Goal: Task Accomplishment & Management: Complete application form

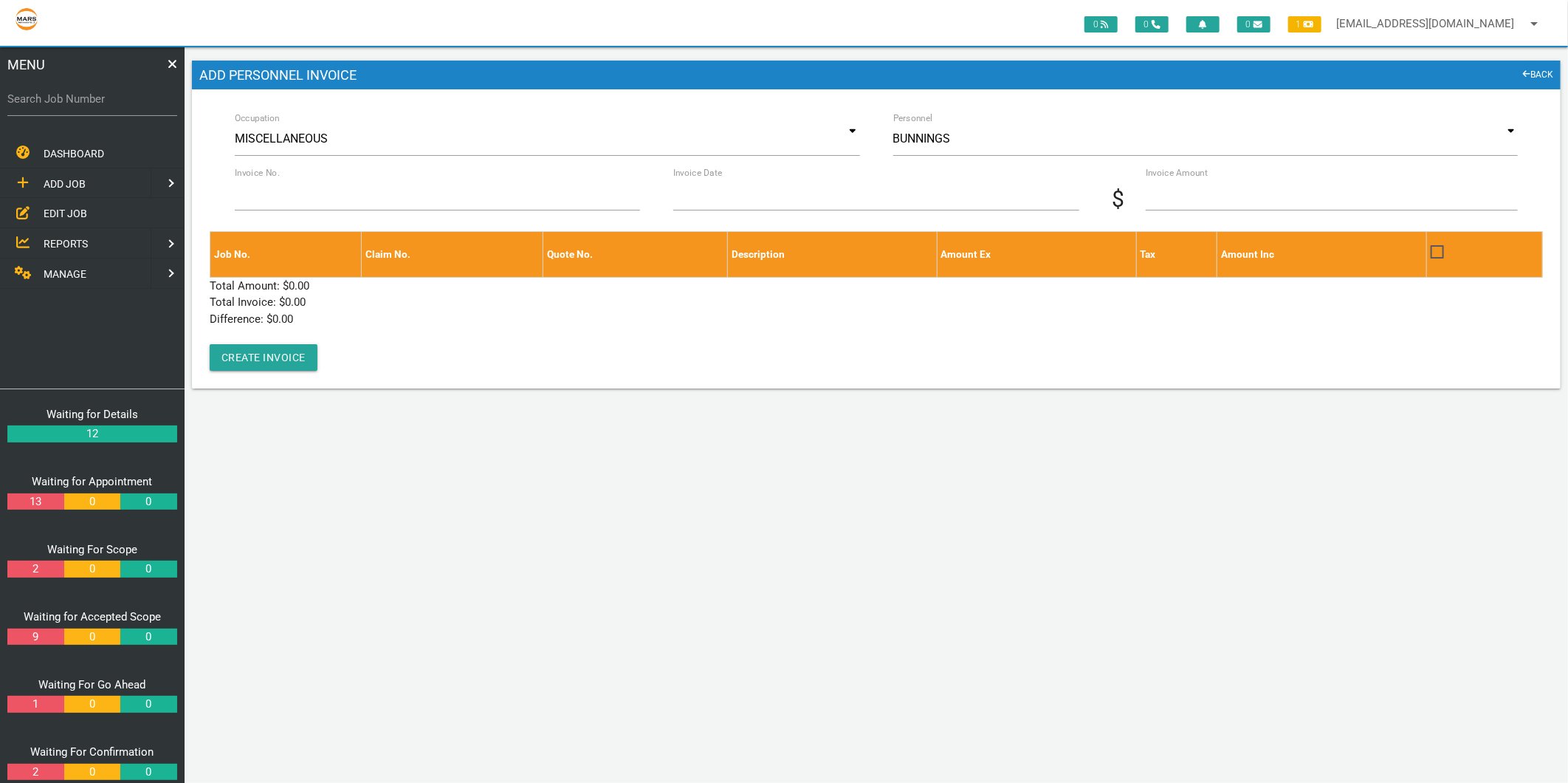
click at [85, 100] on label "Search Job Number" at bounding box center [92, 99] width 170 height 17
click at [85, 100] on input "Search Job Number" at bounding box center [92, 99] width 170 height 34
type input "1671"
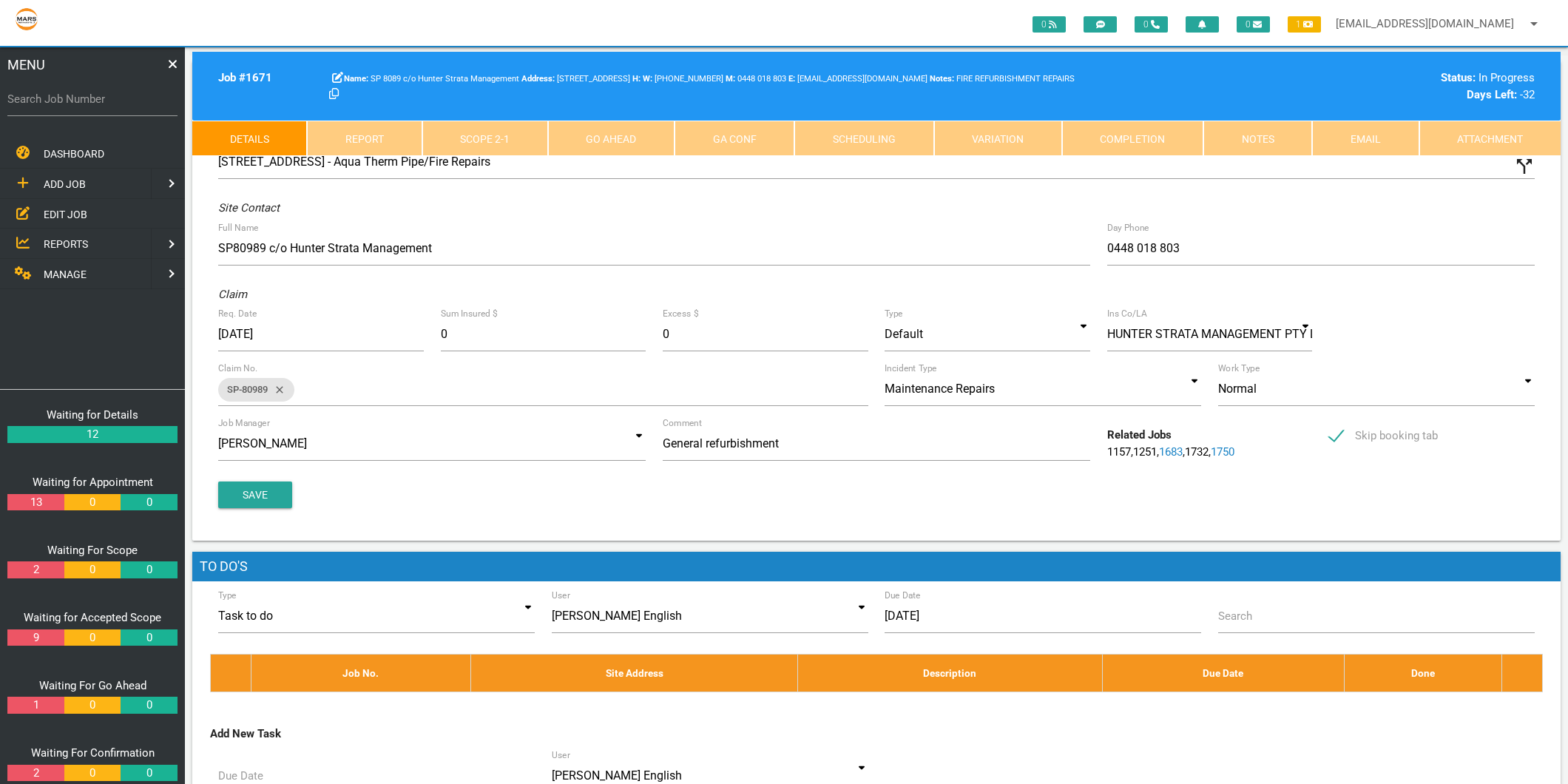
click at [522, 139] on link "Scope 2 - 1" at bounding box center [486, 138] width 126 height 35
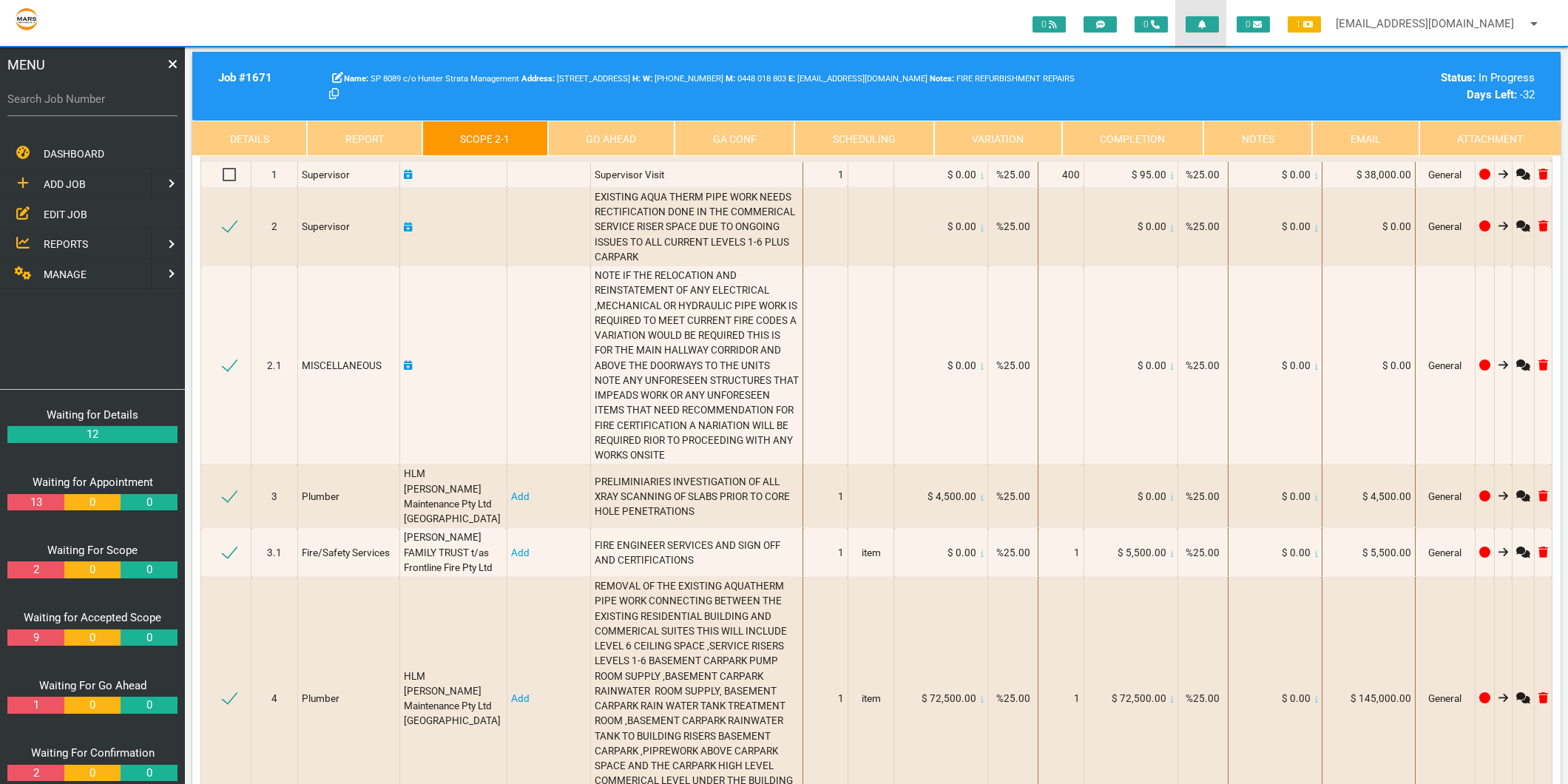
scroll to position [8430, 0]
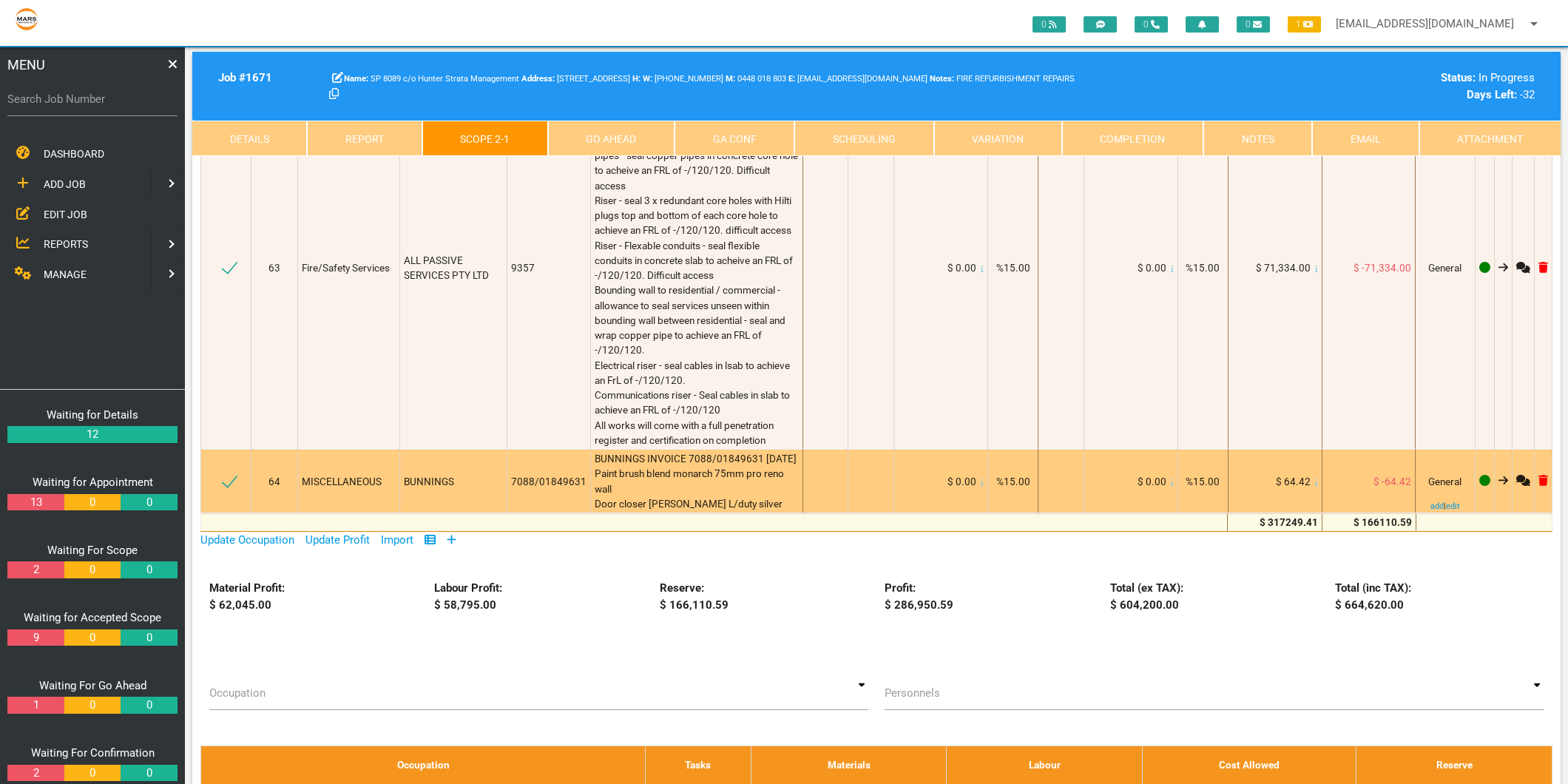
click at [1315, 479] on icon at bounding box center [1317, 483] width 3 height 7
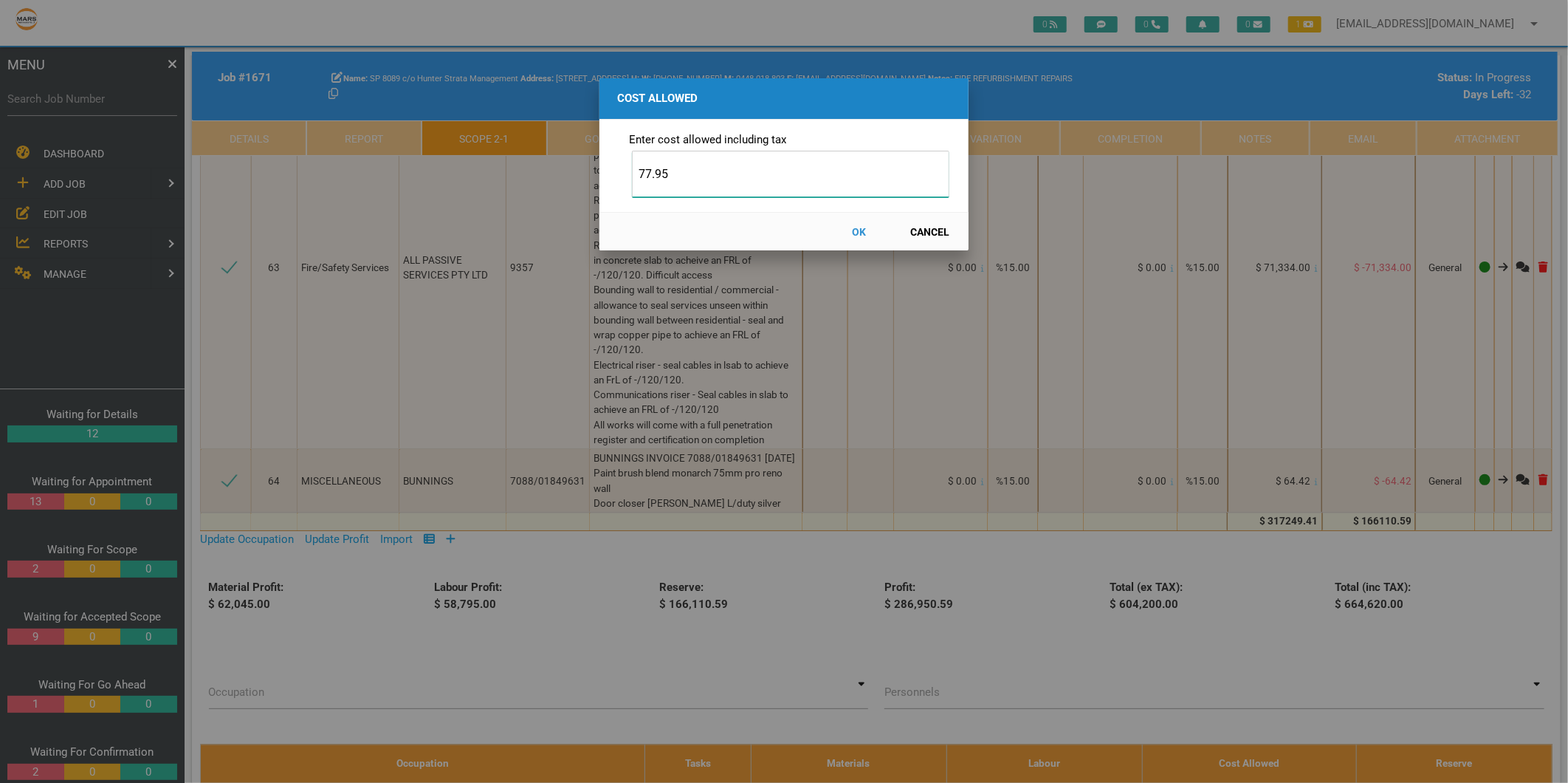
type input "77.95"
click at [854, 228] on button "OK" at bounding box center [859, 231] width 65 height 26
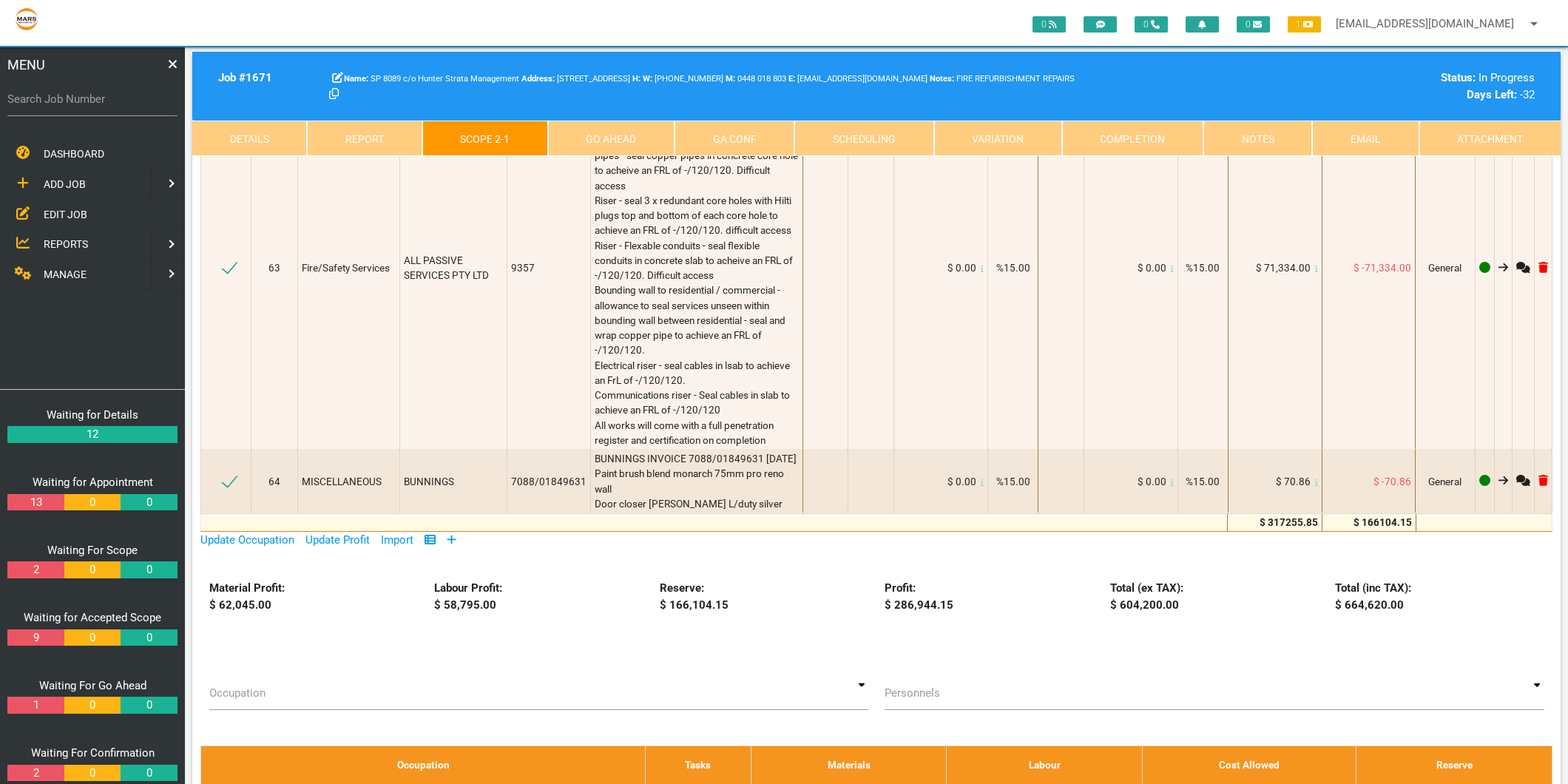
click at [33, 102] on label "Search Job Number" at bounding box center [92, 99] width 170 height 17
click at [33, 102] on input "Search Job Number" at bounding box center [92, 99] width 170 height 34
type input "17754"
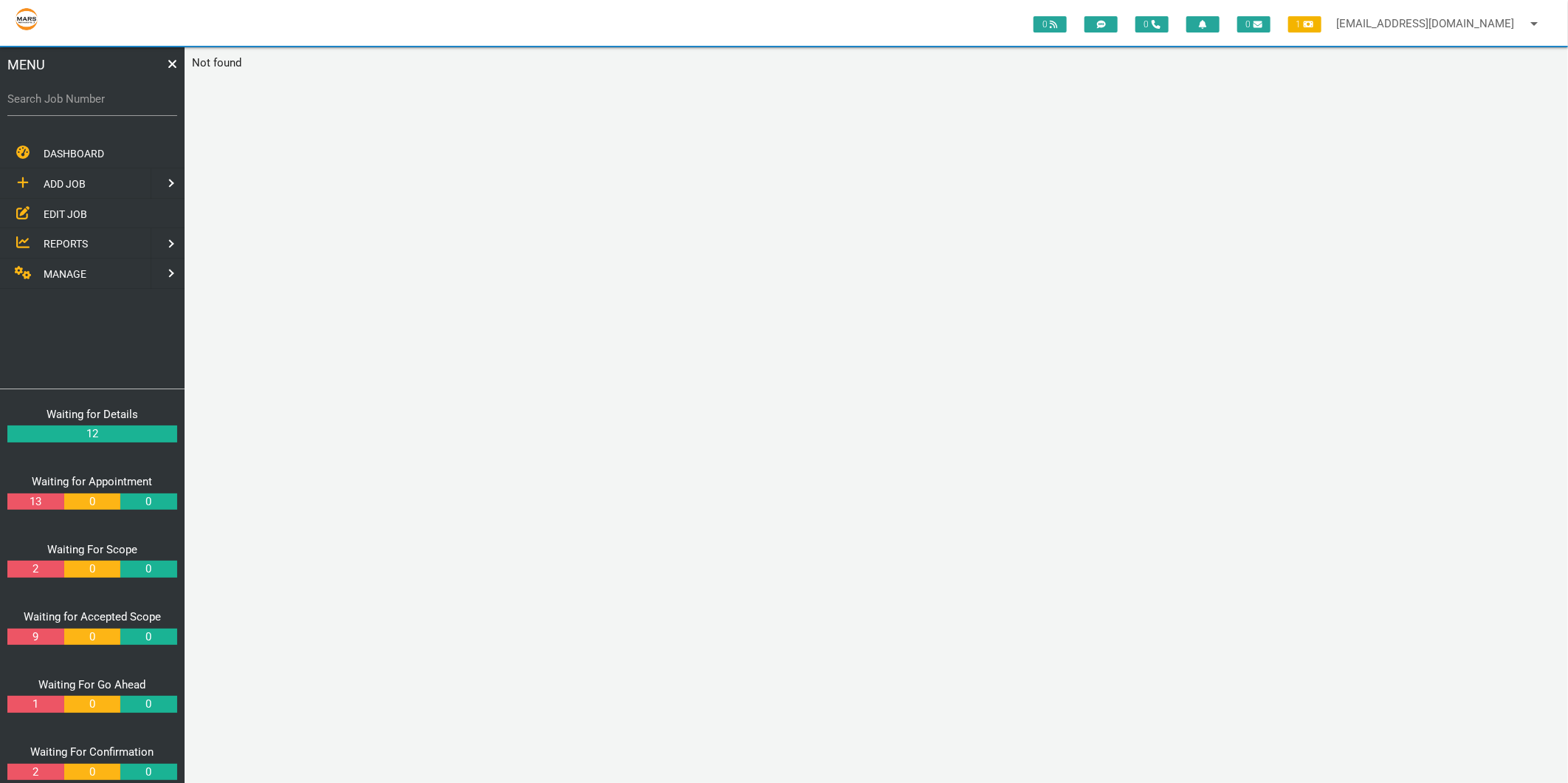
click at [33, 102] on label "Search Job Number" at bounding box center [92, 99] width 170 height 17
click at [33, 102] on input "Search Job Number" at bounding box center [92, 99] width 170 height 34
type input "1775"
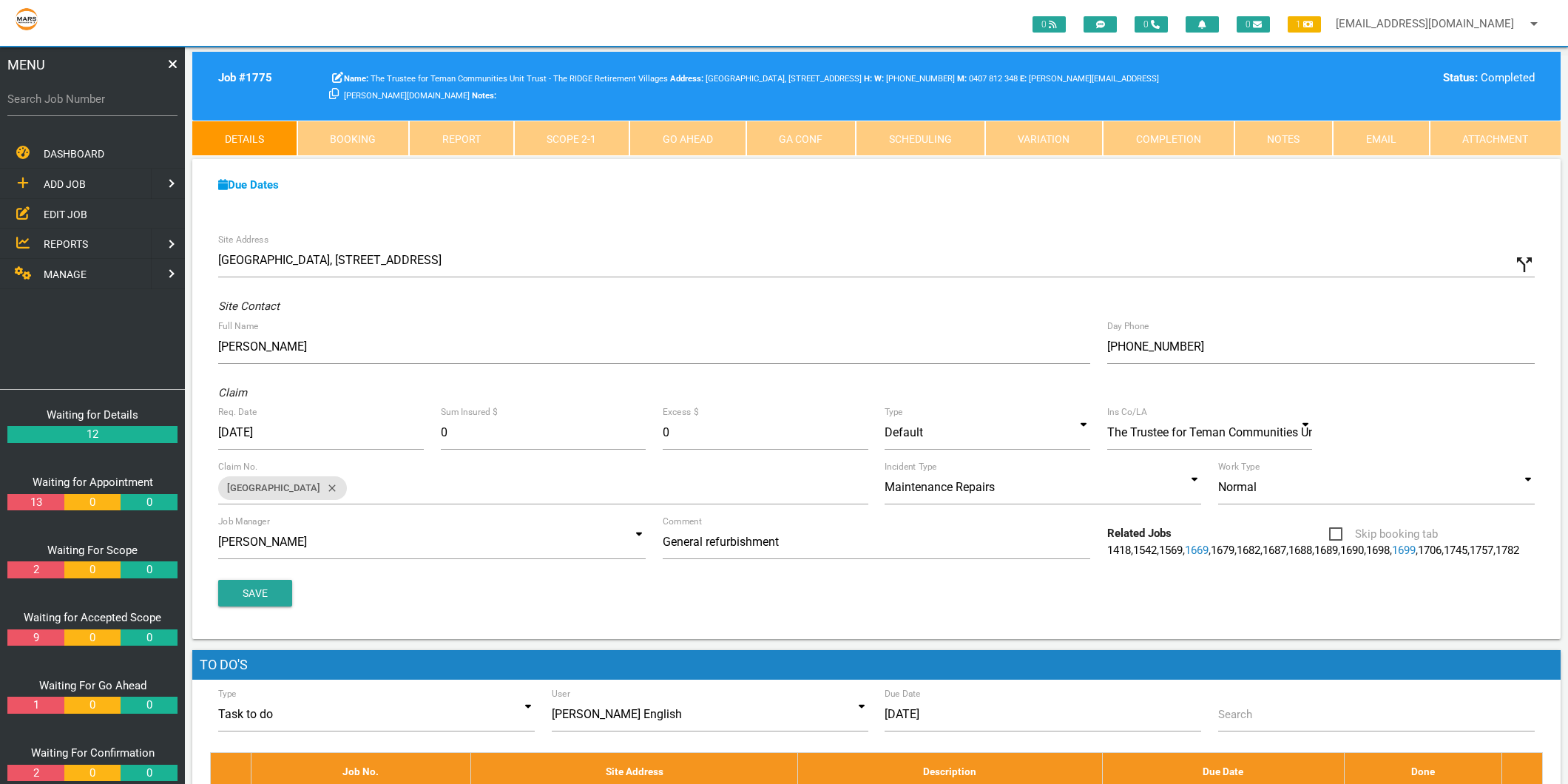
click at [67, 94] on label "Search Job Number" at bounding box center [92, 99] width 170 height 17
click at [67, 94] on input "Search Job Number" at bounding box center [92, 99] width 170 height 34
type input "1749"
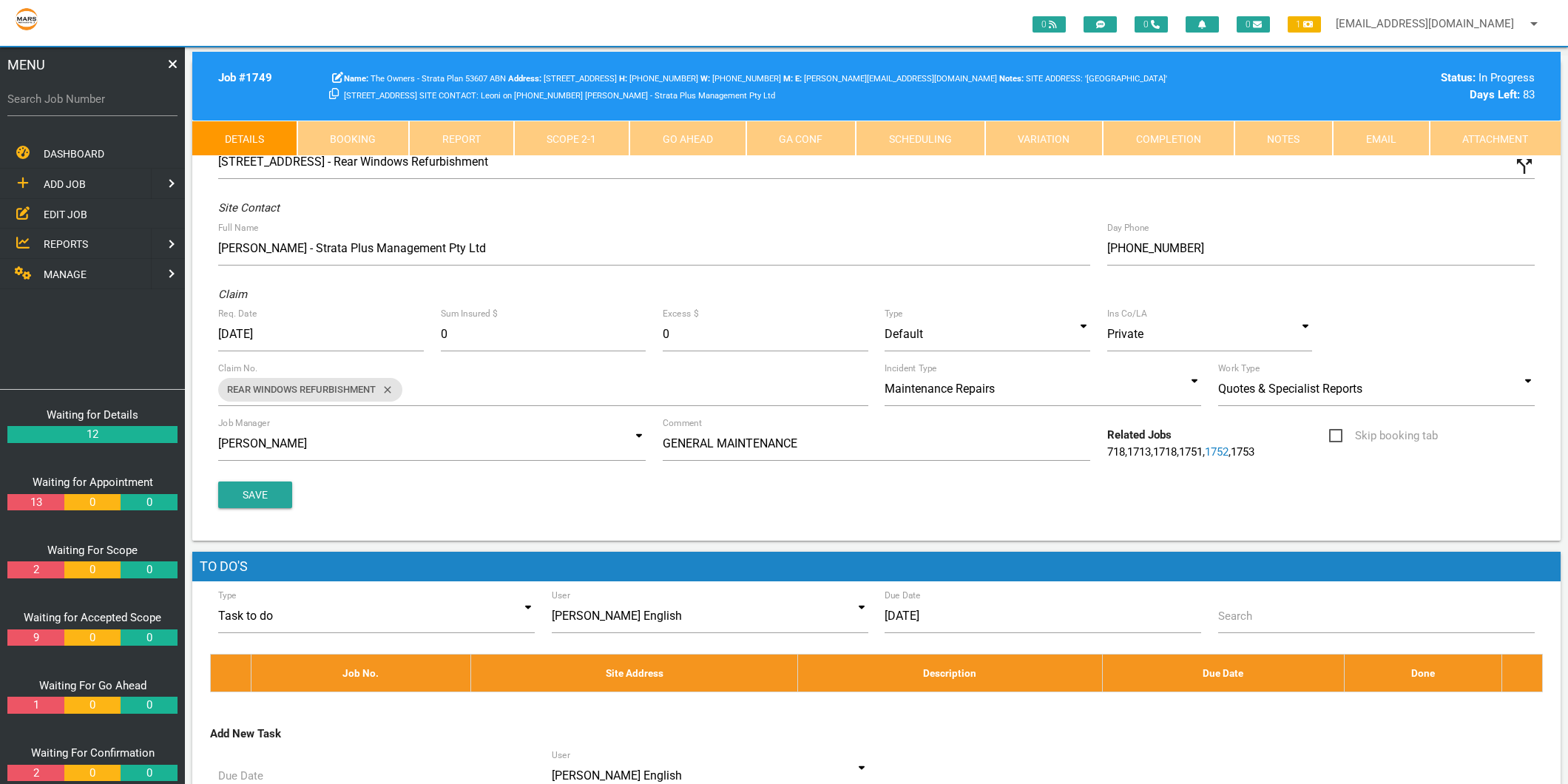
click at [558, 139] on link "Scope 2 - 1" at bounding box center [572, 138] width 116 height 35
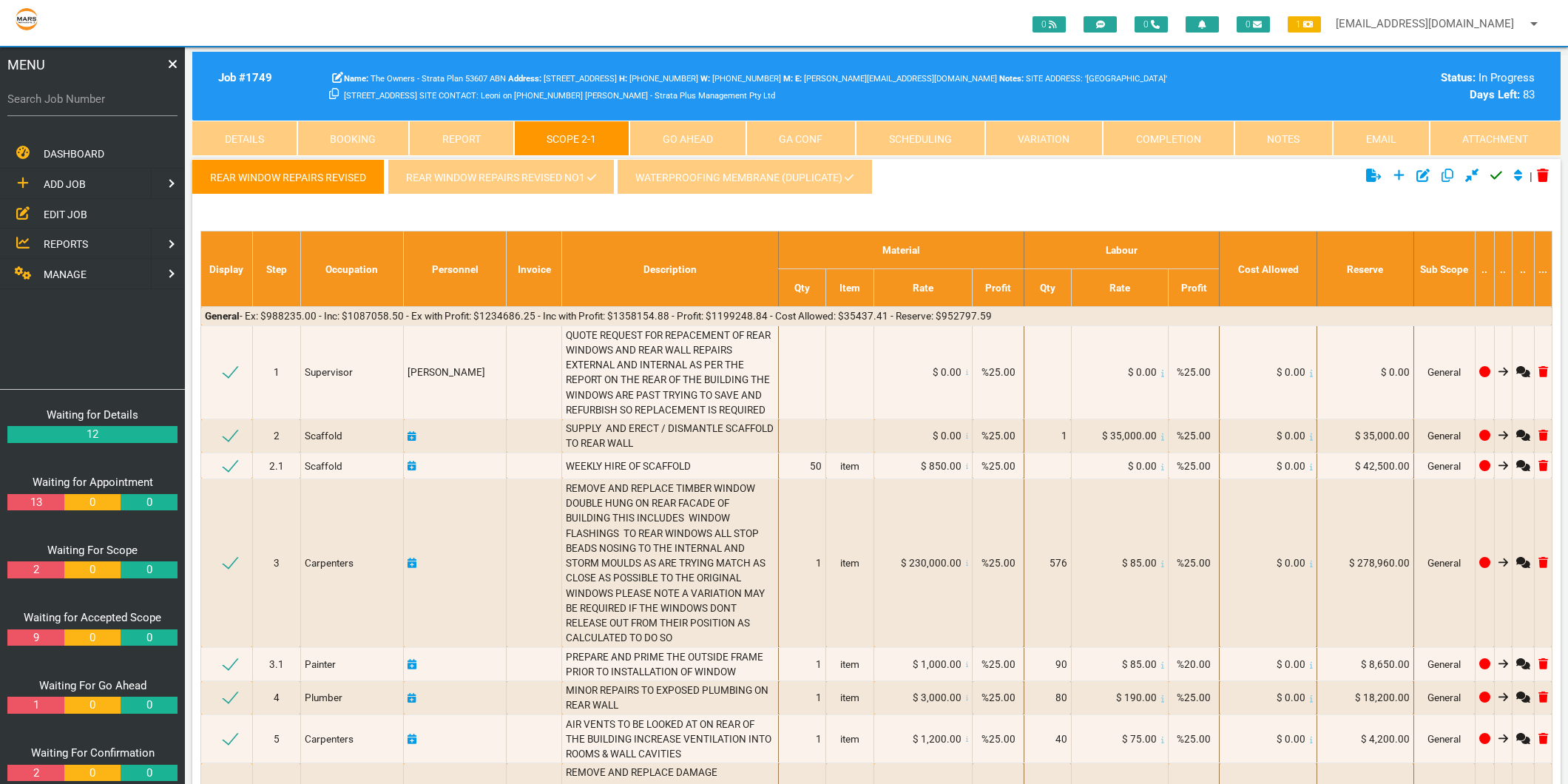
click at [477, 175] on link "REAR WINDOW REPAIRS REVISED NO1" at bounding box center [501, 176] width 226 height 35
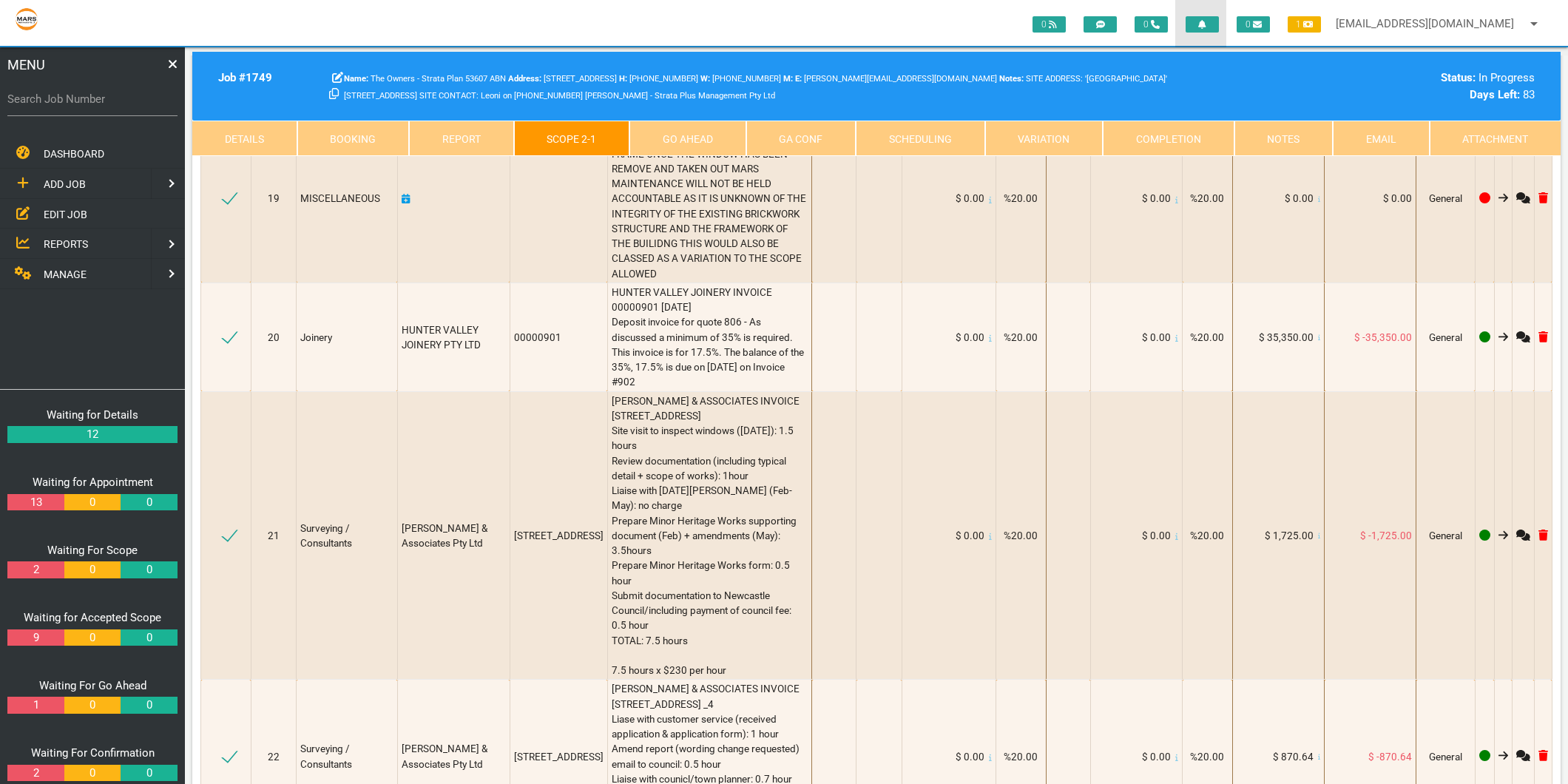
scroll to position [3221, 0]
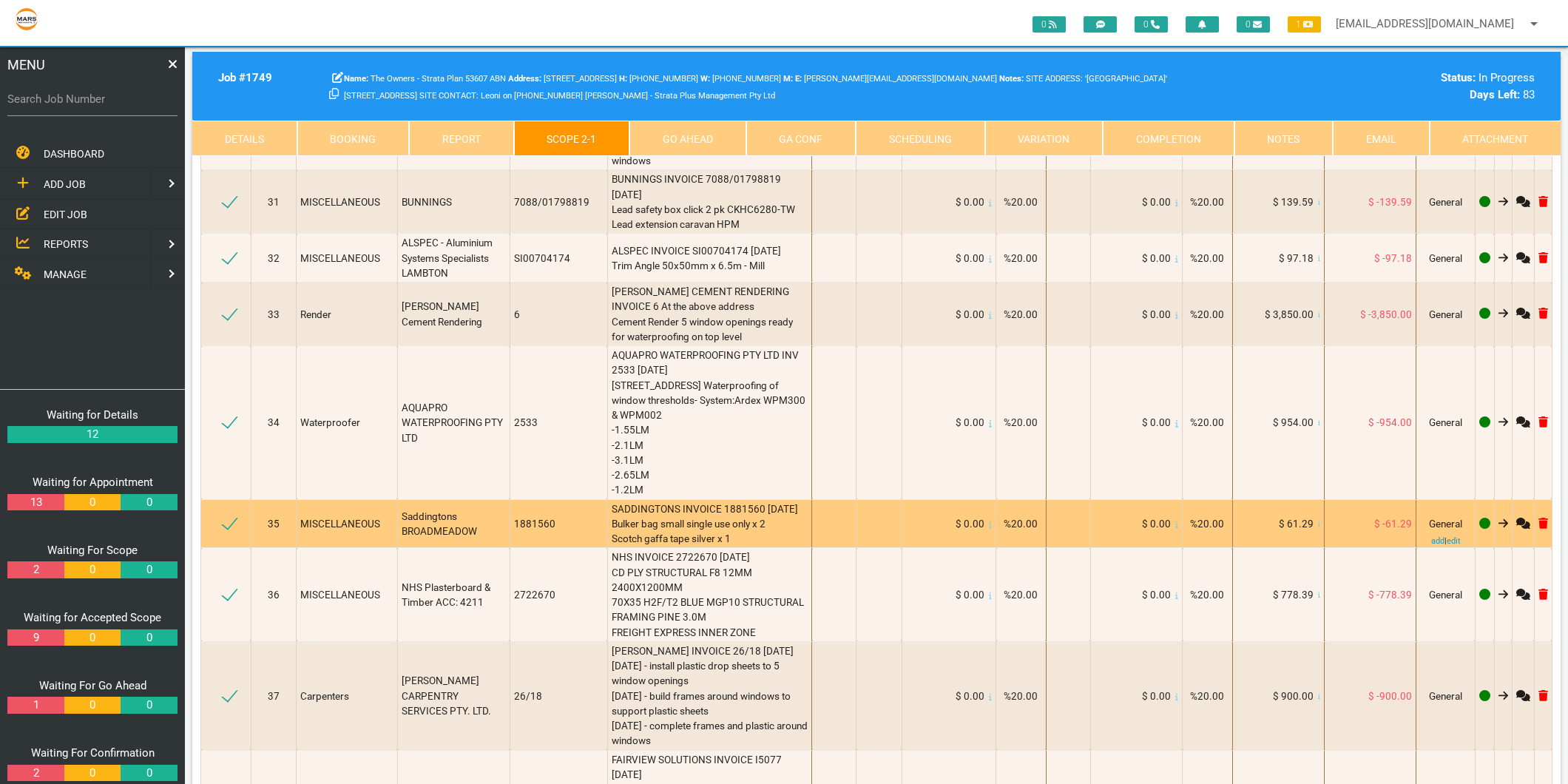
click at [1318, 522] on icon at bounding box center [1320, 525] width 3 height 7
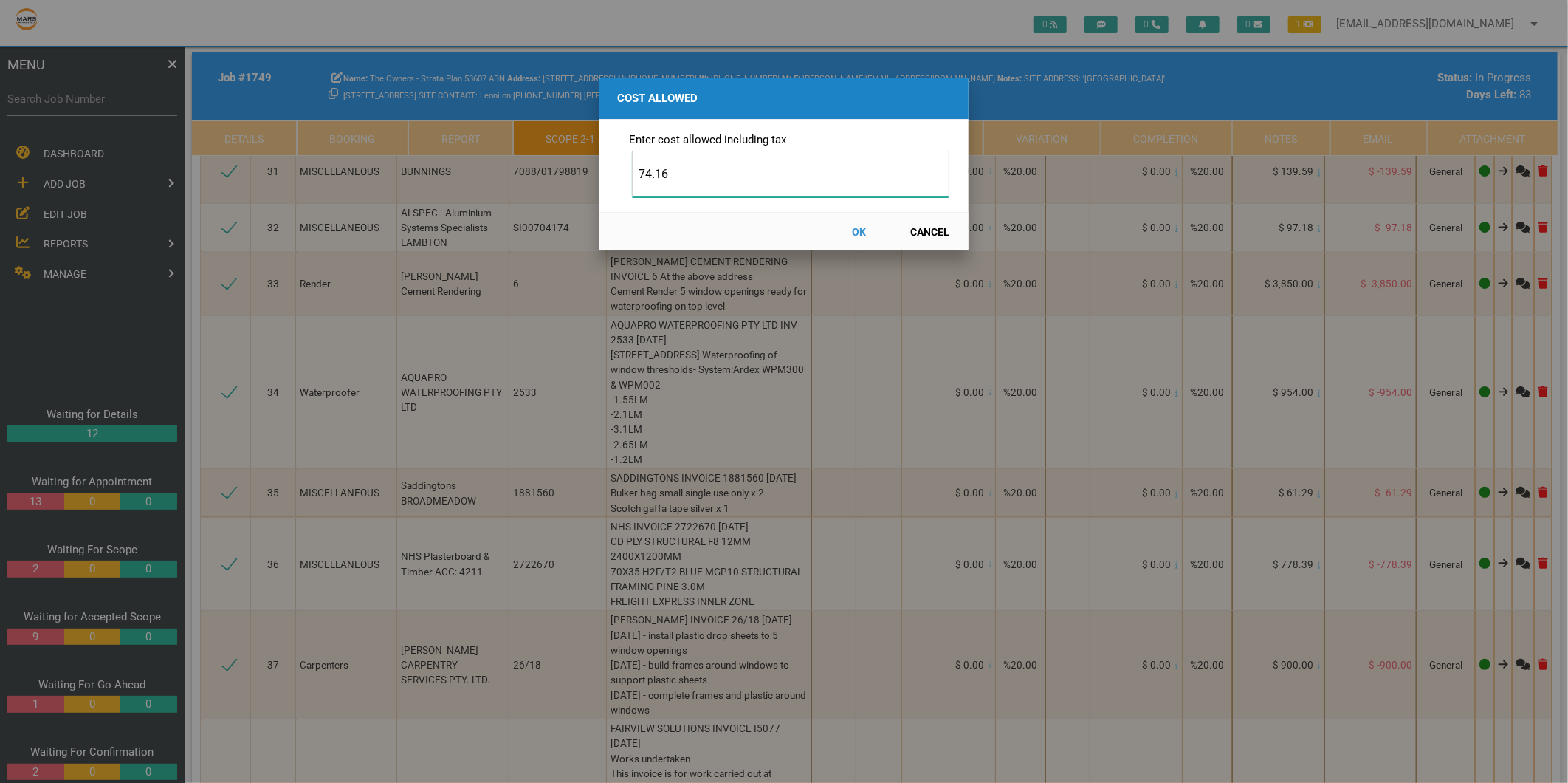
type input "74.16"
click at [855, 231] on button "OK" at bounding box center [859, 231] width 65 height 26
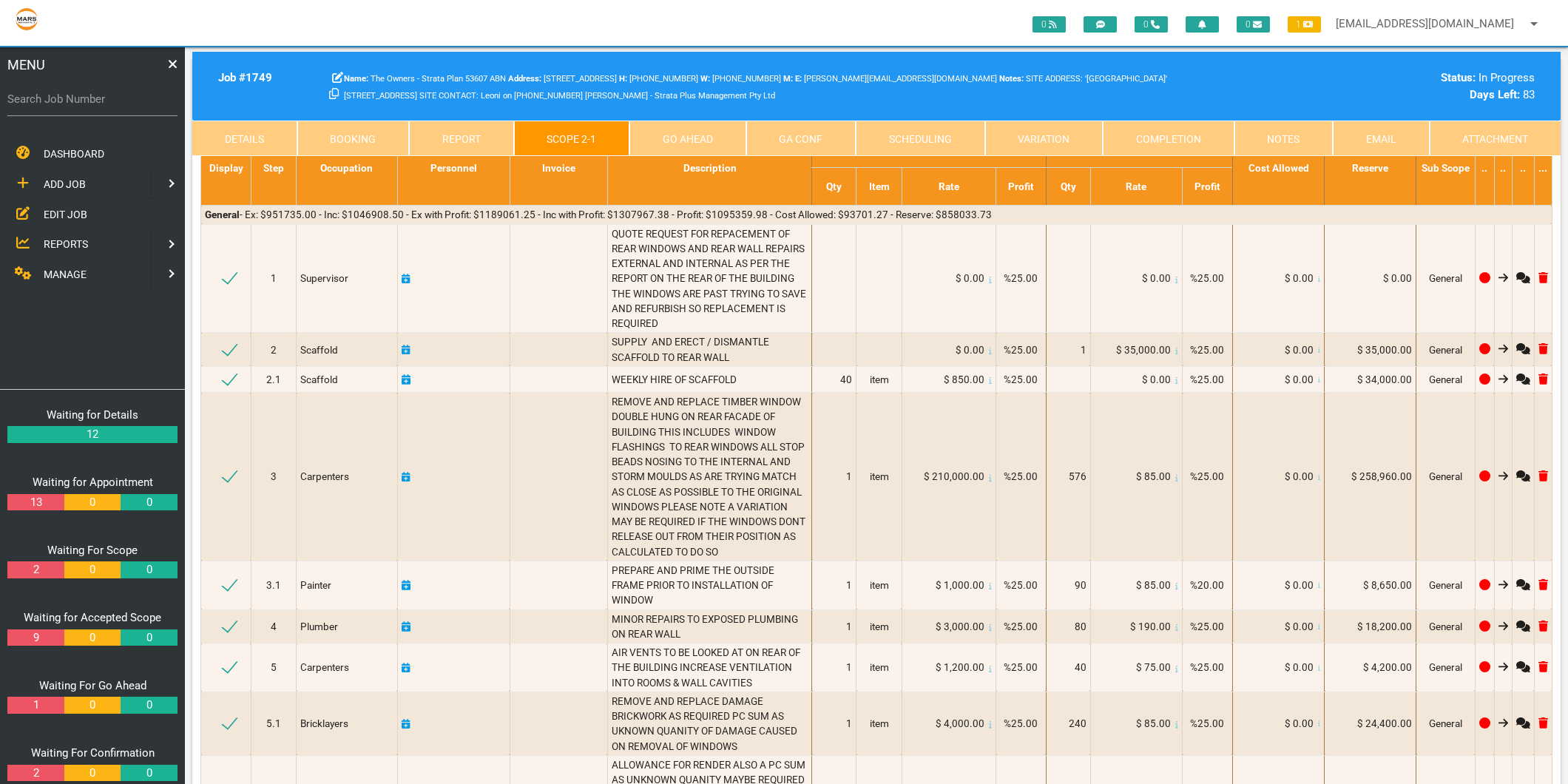
scroll to position [0, 0]
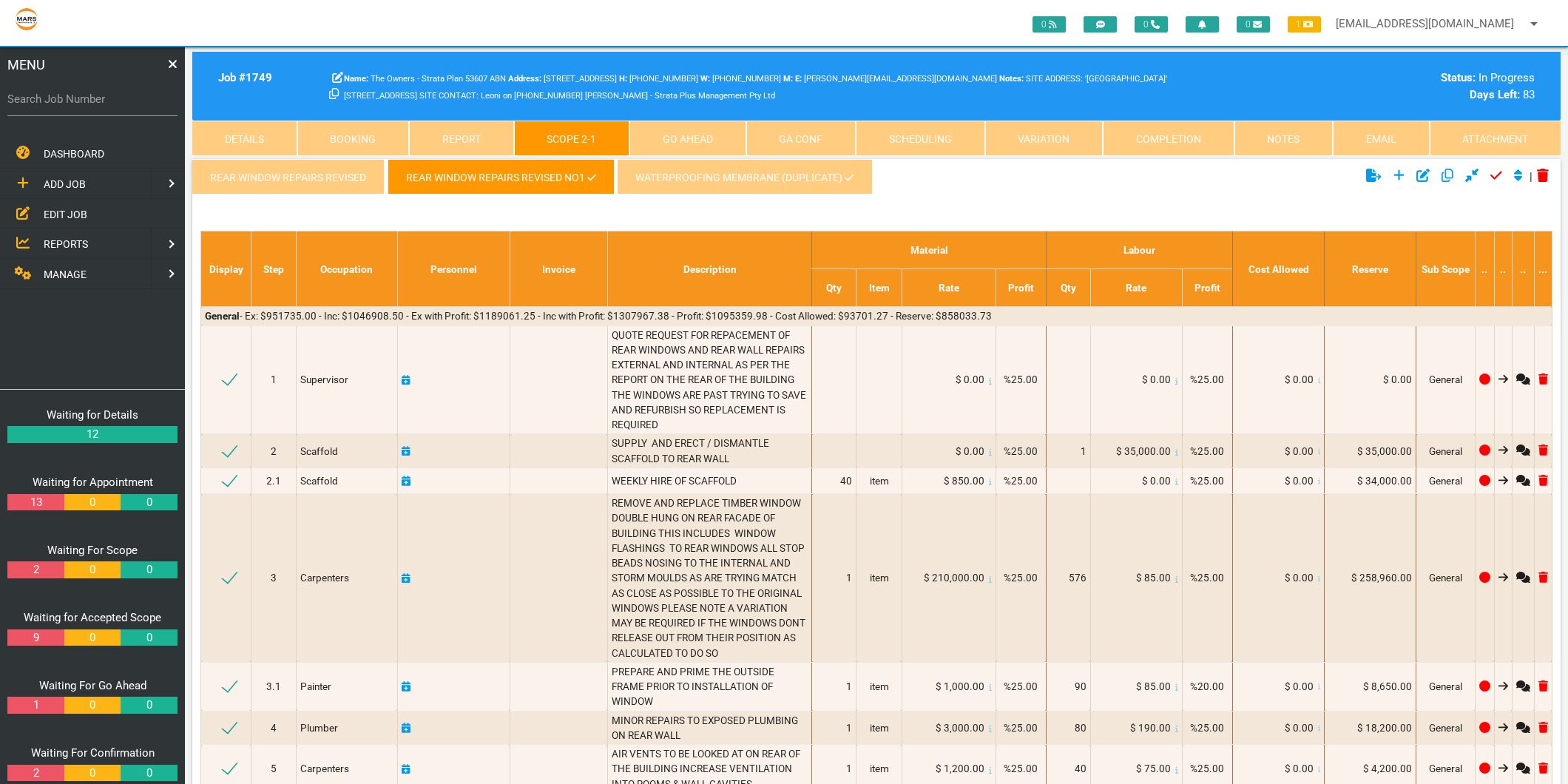
click at [72, 103] on label "Search Job Number" at bounding box center [92, 99] width 170 height 17
click at [72, 103] on input "Search Job Number" at bounding box center [92, 99] width 170 height 34
type input "1775"
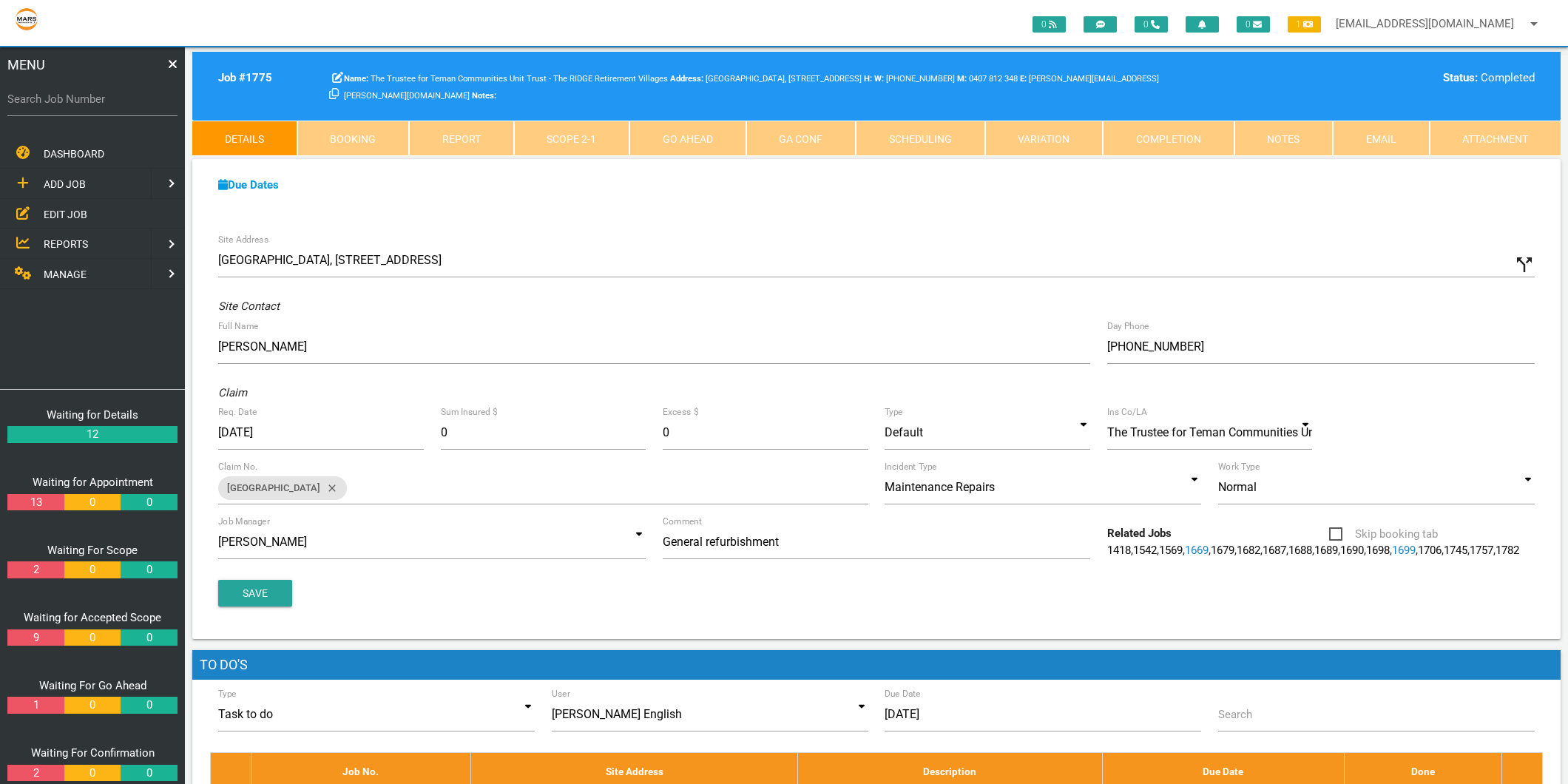
click at [597, 130] on link "Scope 2 - 1" at bounding box center [572, 138] width 116 height 35
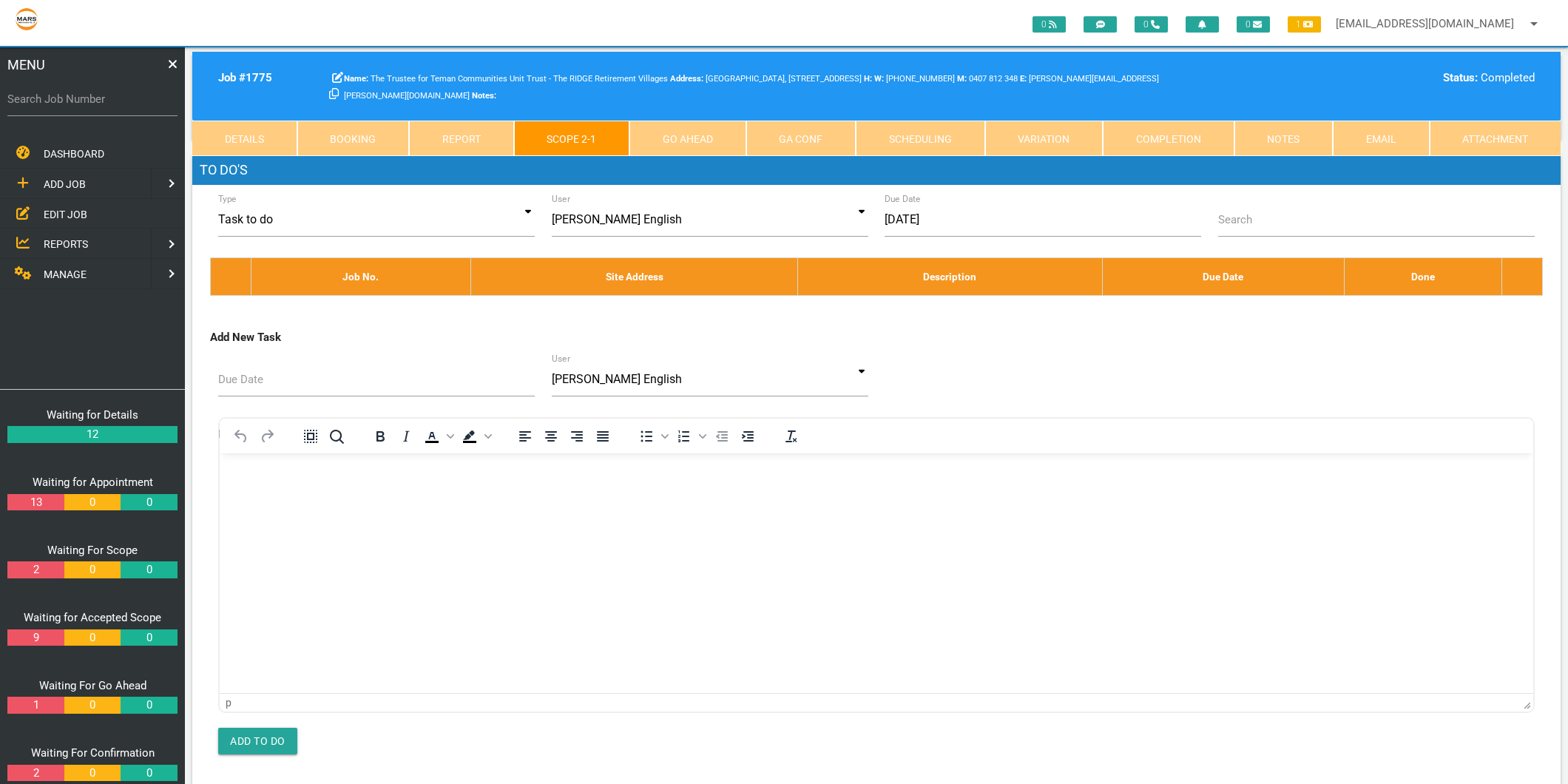
scroll to position [8712, 0]
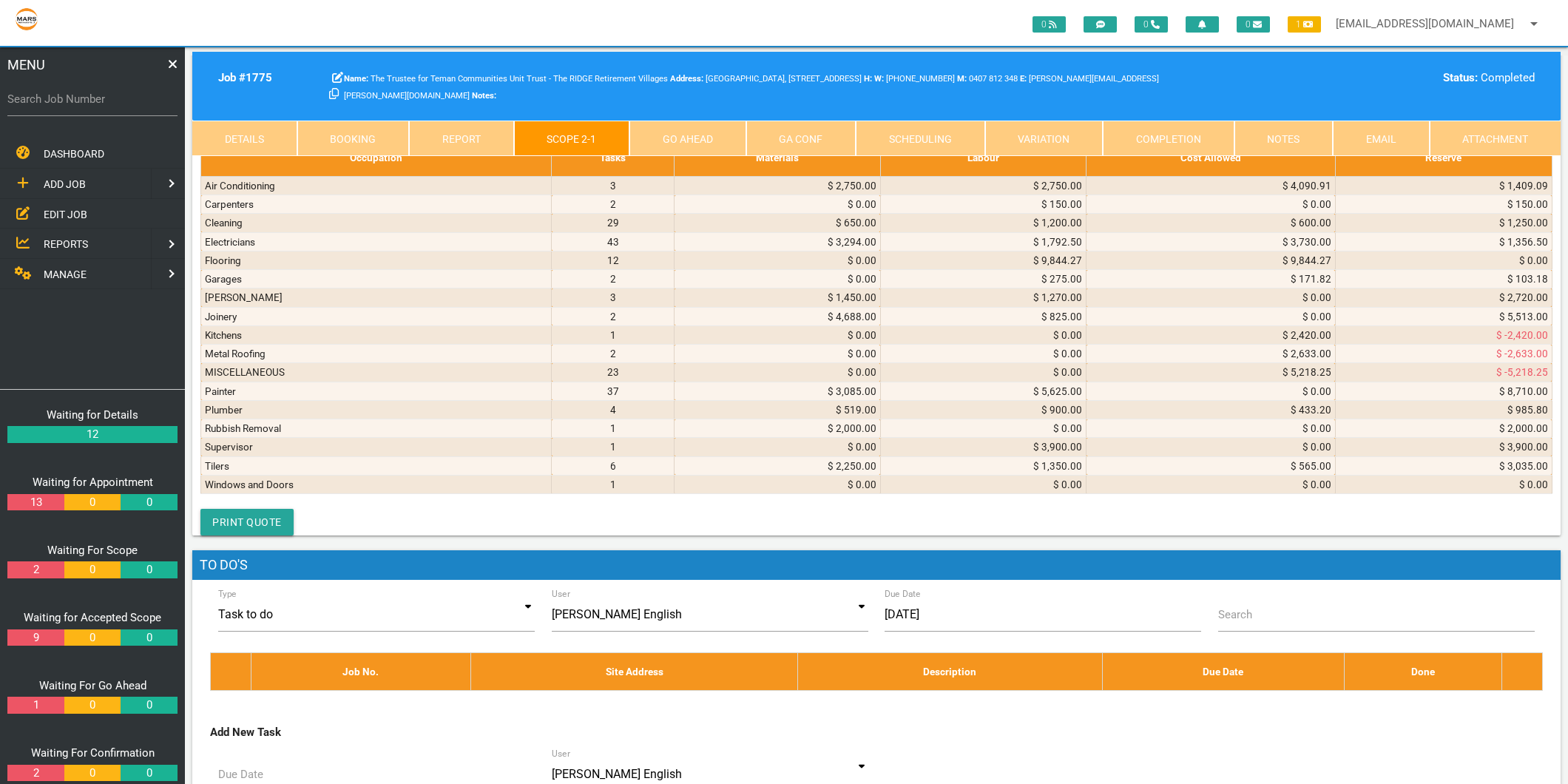
select select "MISCELLANEOUS"
type textarea "a"
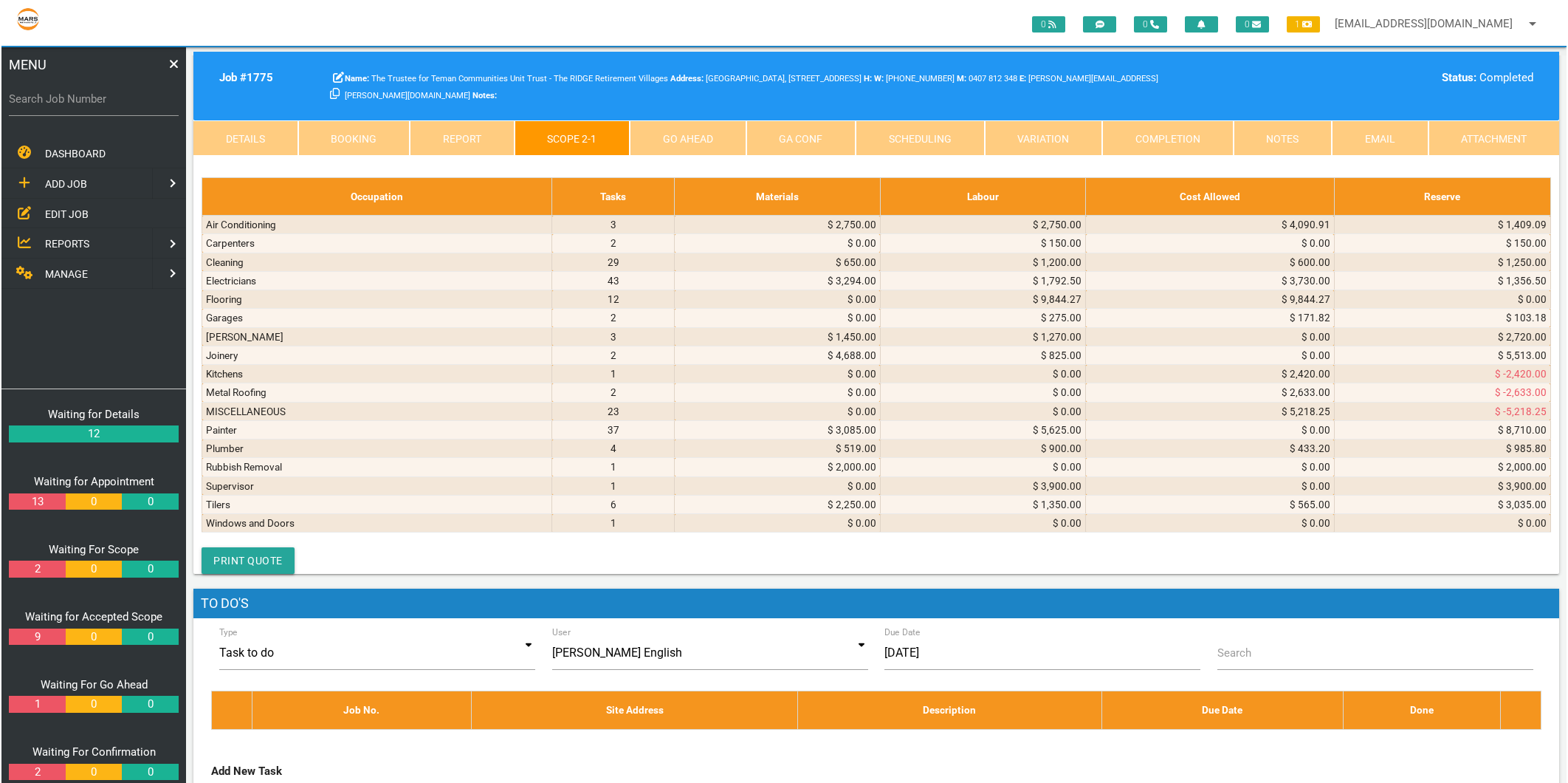
scroll to position [1, 0]
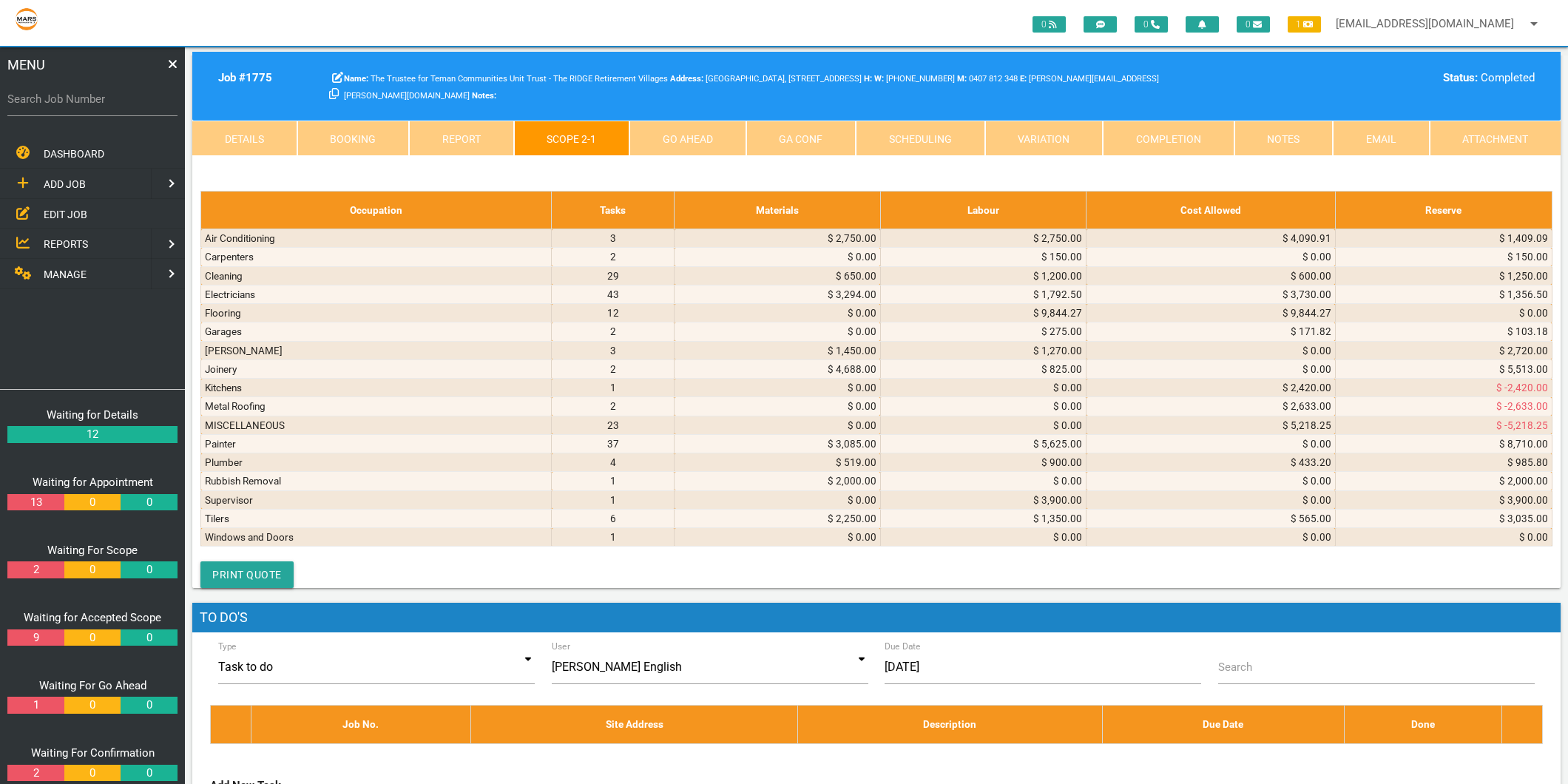
type textarea "[PERSON_NAME] PTY LTD [DATE] INVOICE 578433:1 GHI Euro Cylinder C4 6pin SC Lazy…"
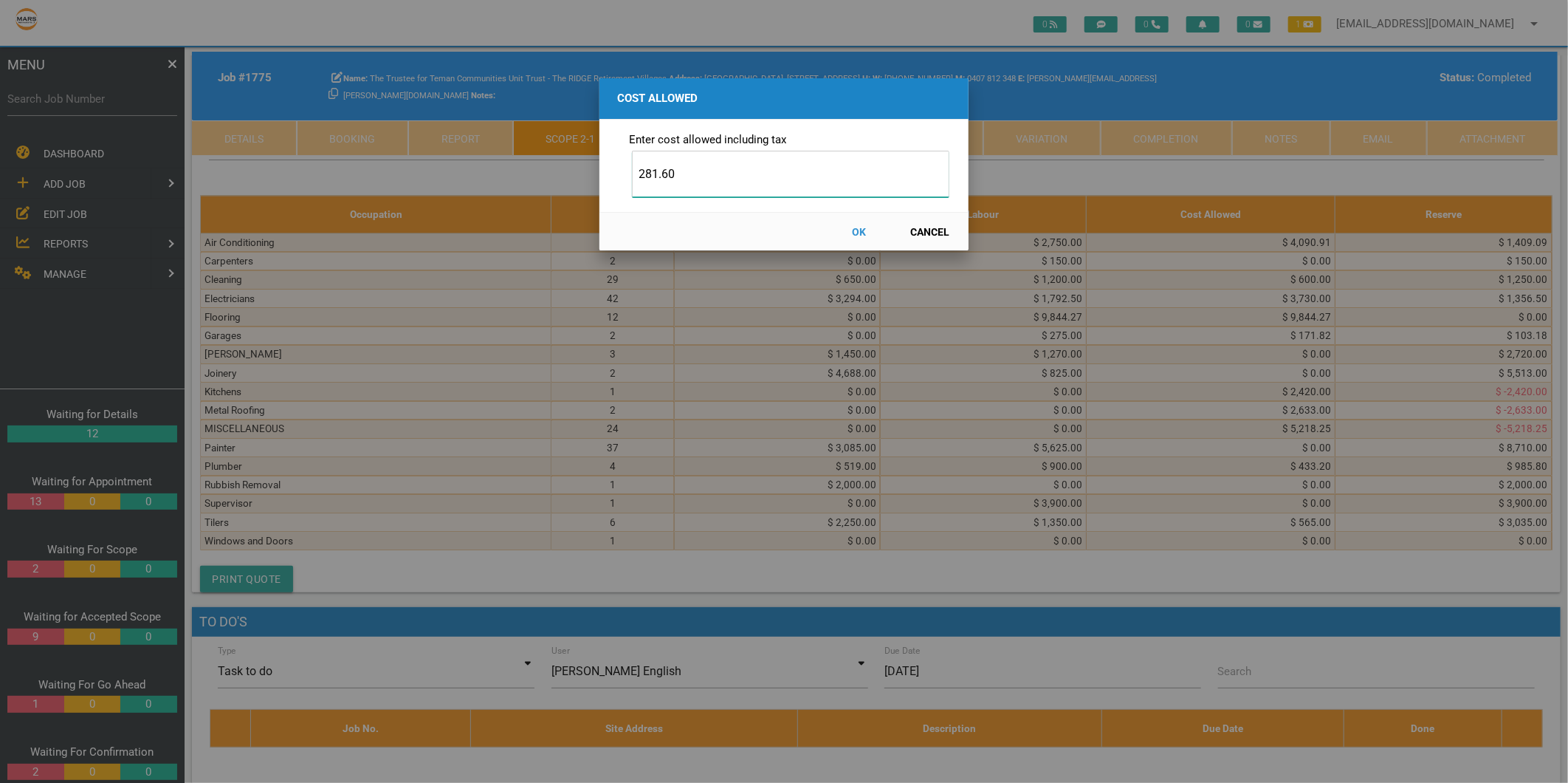
type input "281.60"
click at [857, 227] on button "OK" at bounding box center [859, 231] width 65 height 26
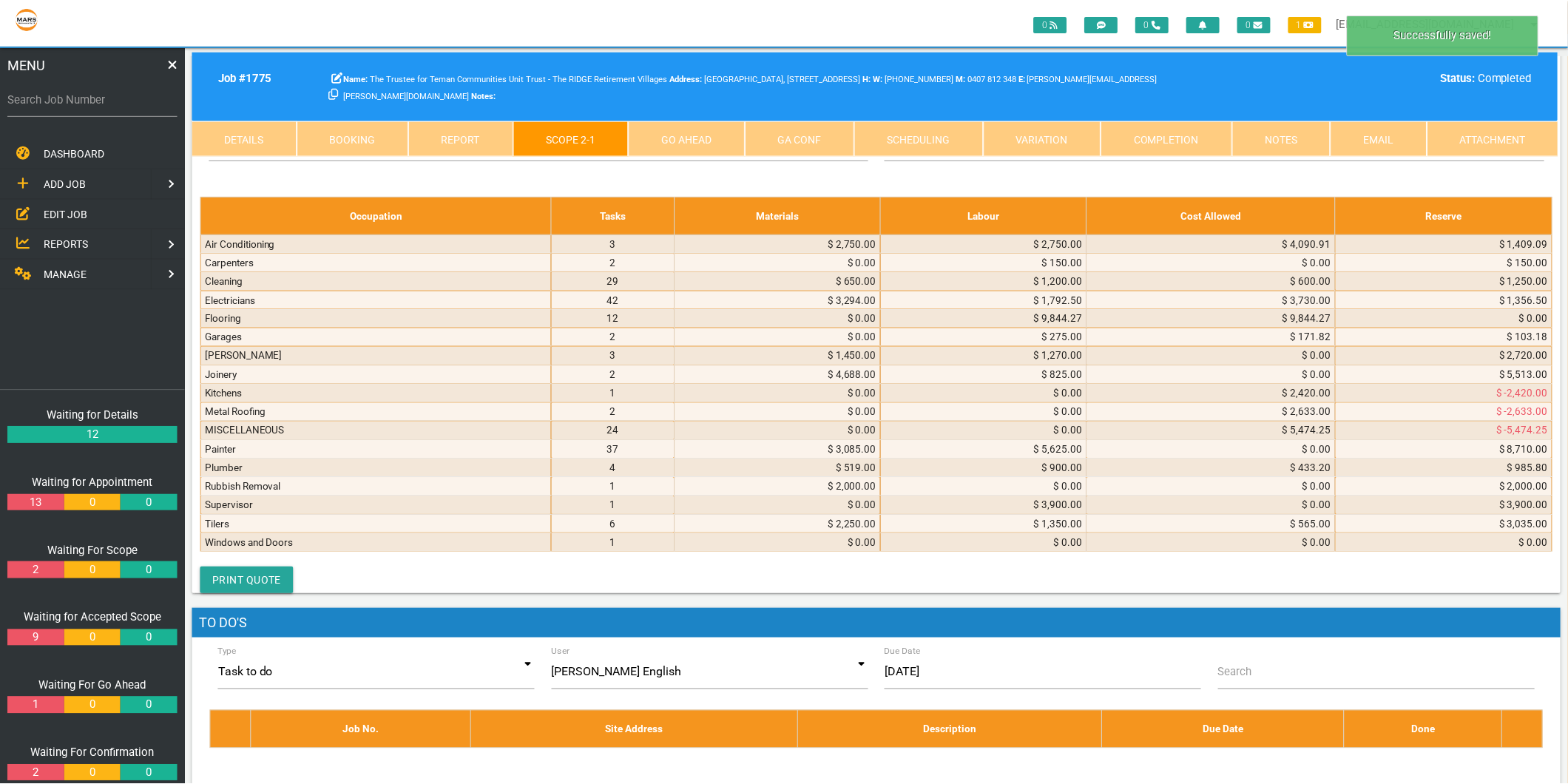
scroll to position [8727, 0]
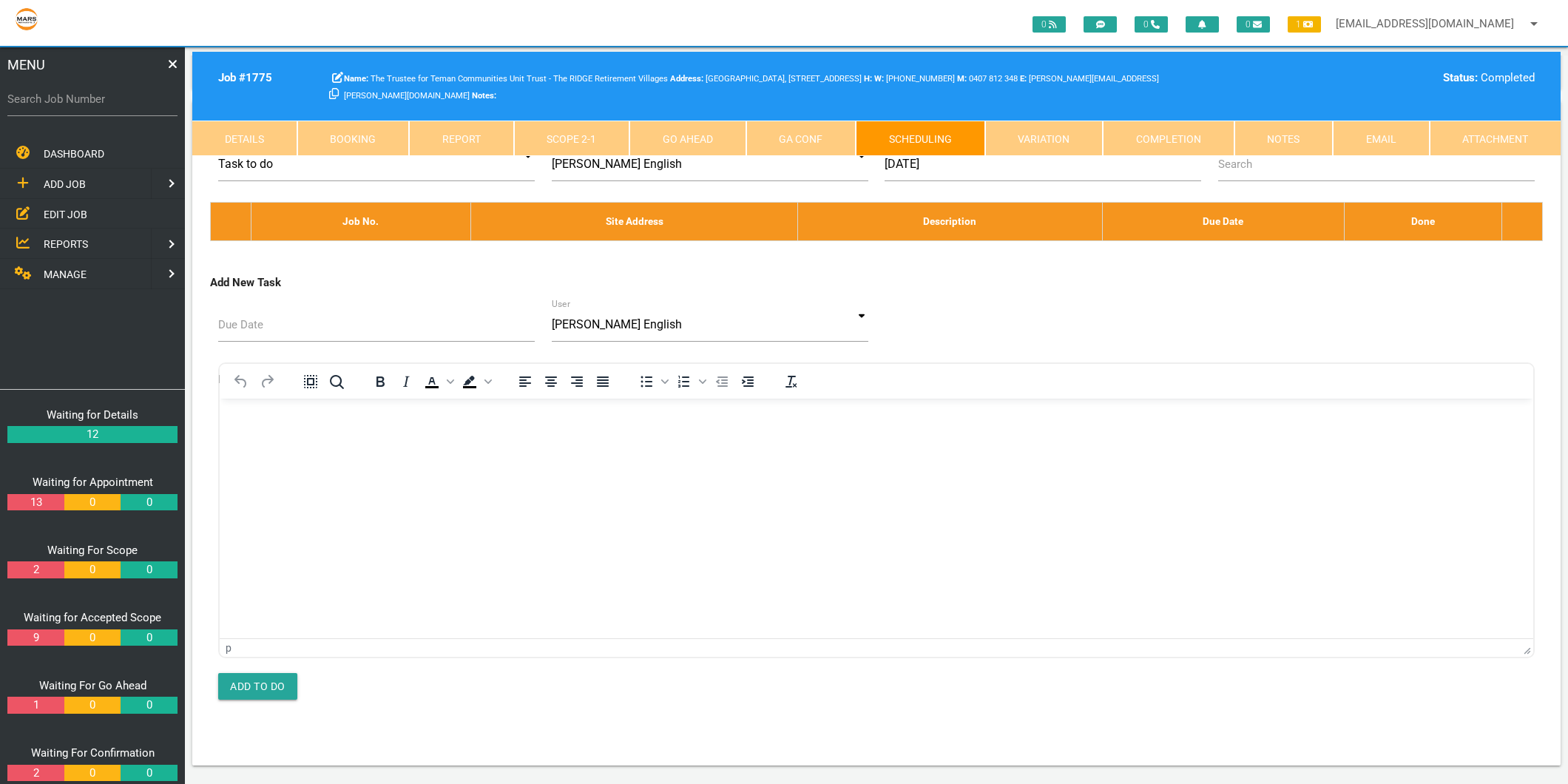
scroll to position [0, 0]
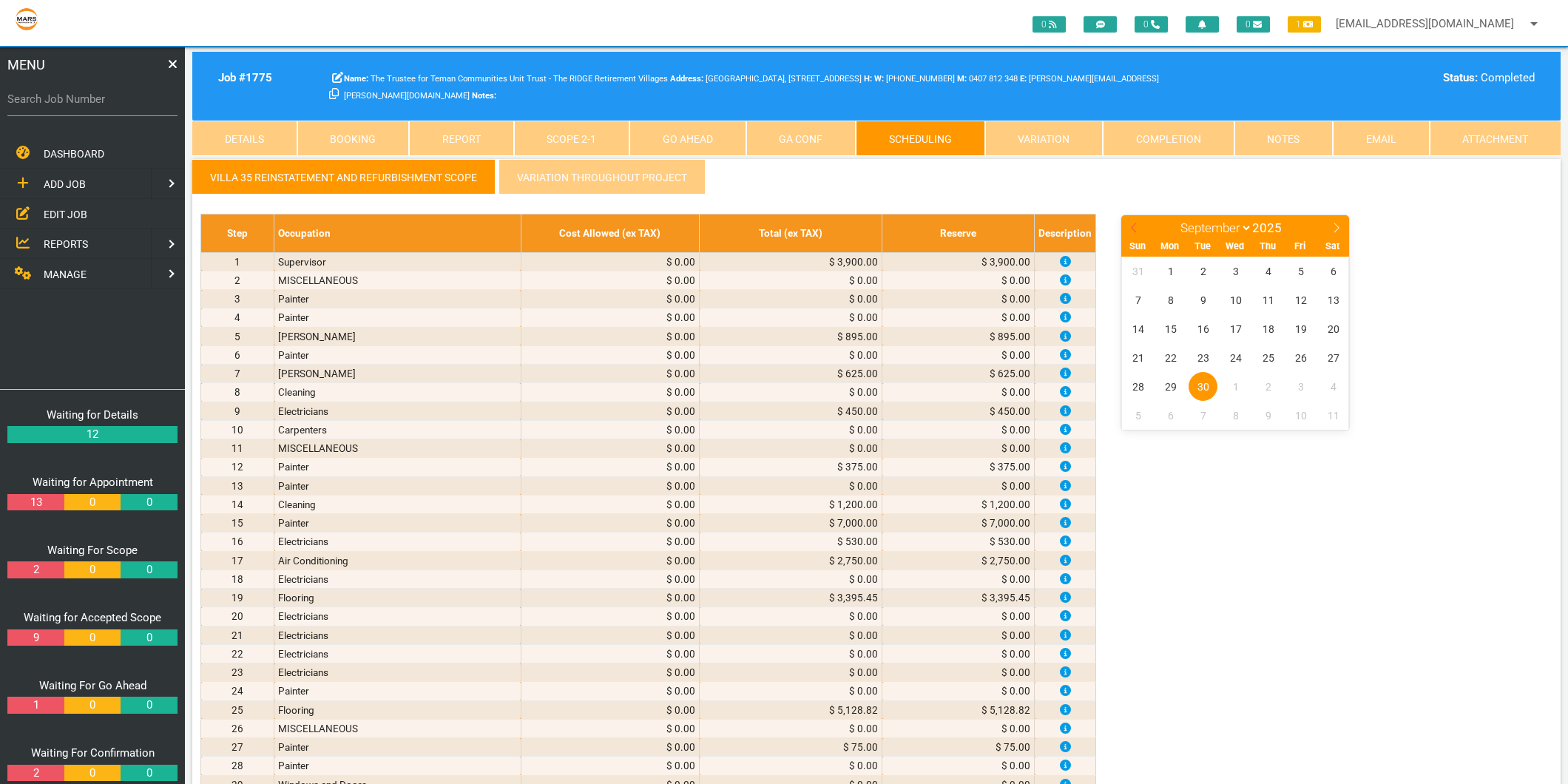
click at [1135, 227] on icon at bounding box center [1134, 228] width 10 height 10
select select "7"
click at [1294, 331] on span "15" at bounding box center [1300, 328] width 28 height 28
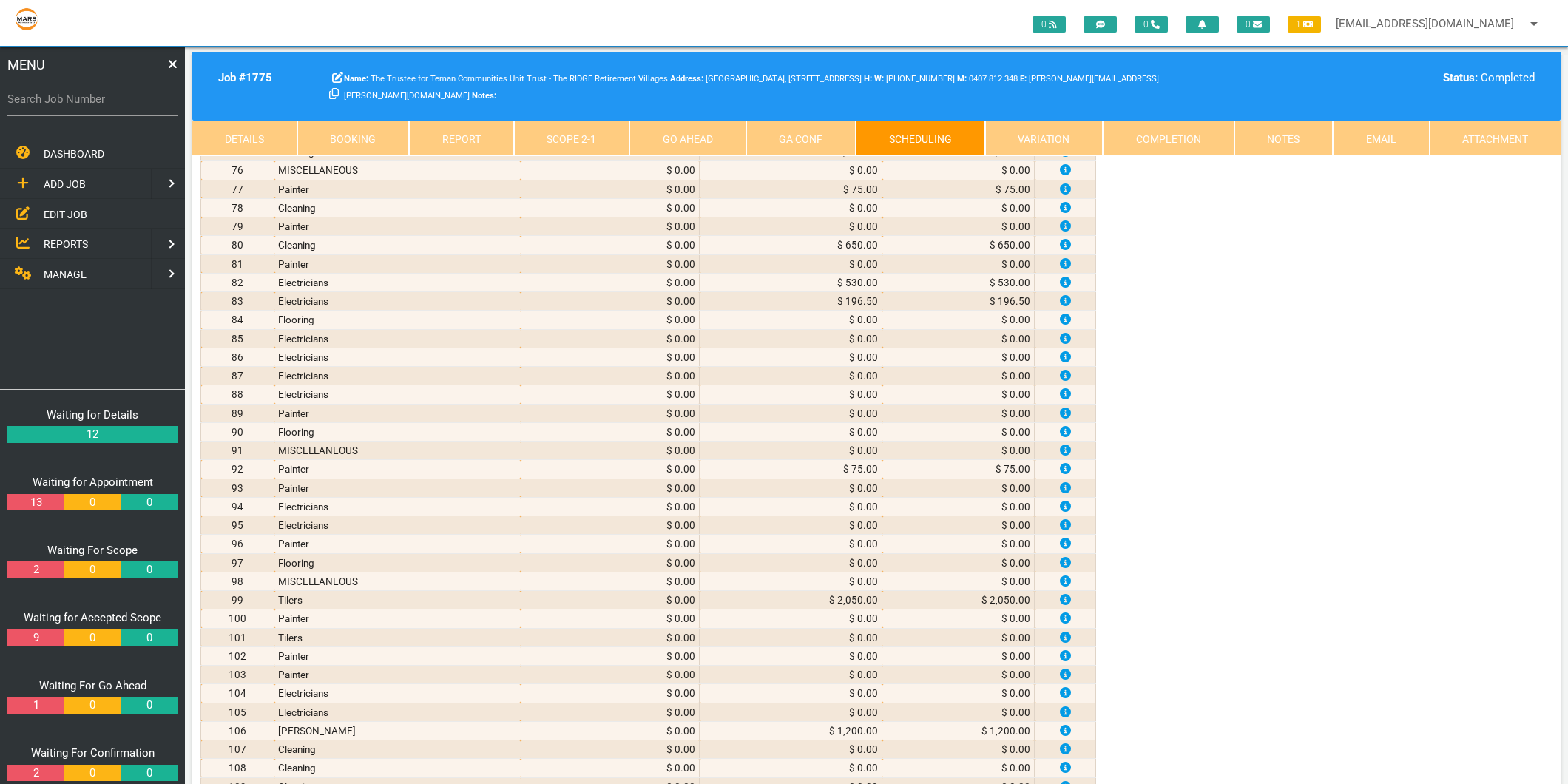
scroll to position [3287, 0]
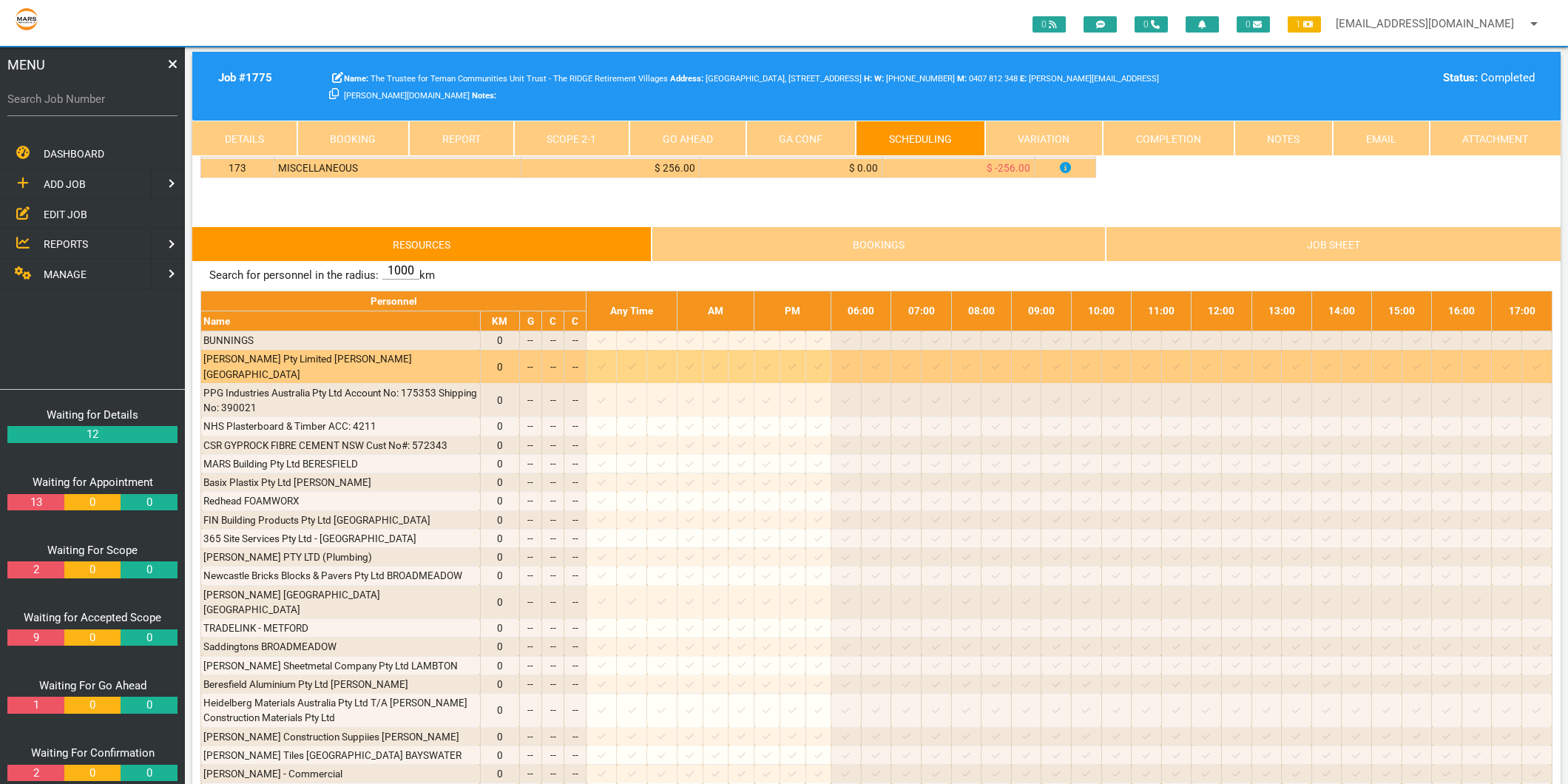
click at [606, 371] on icon at bounding box center [601, 367] width 8 height 10
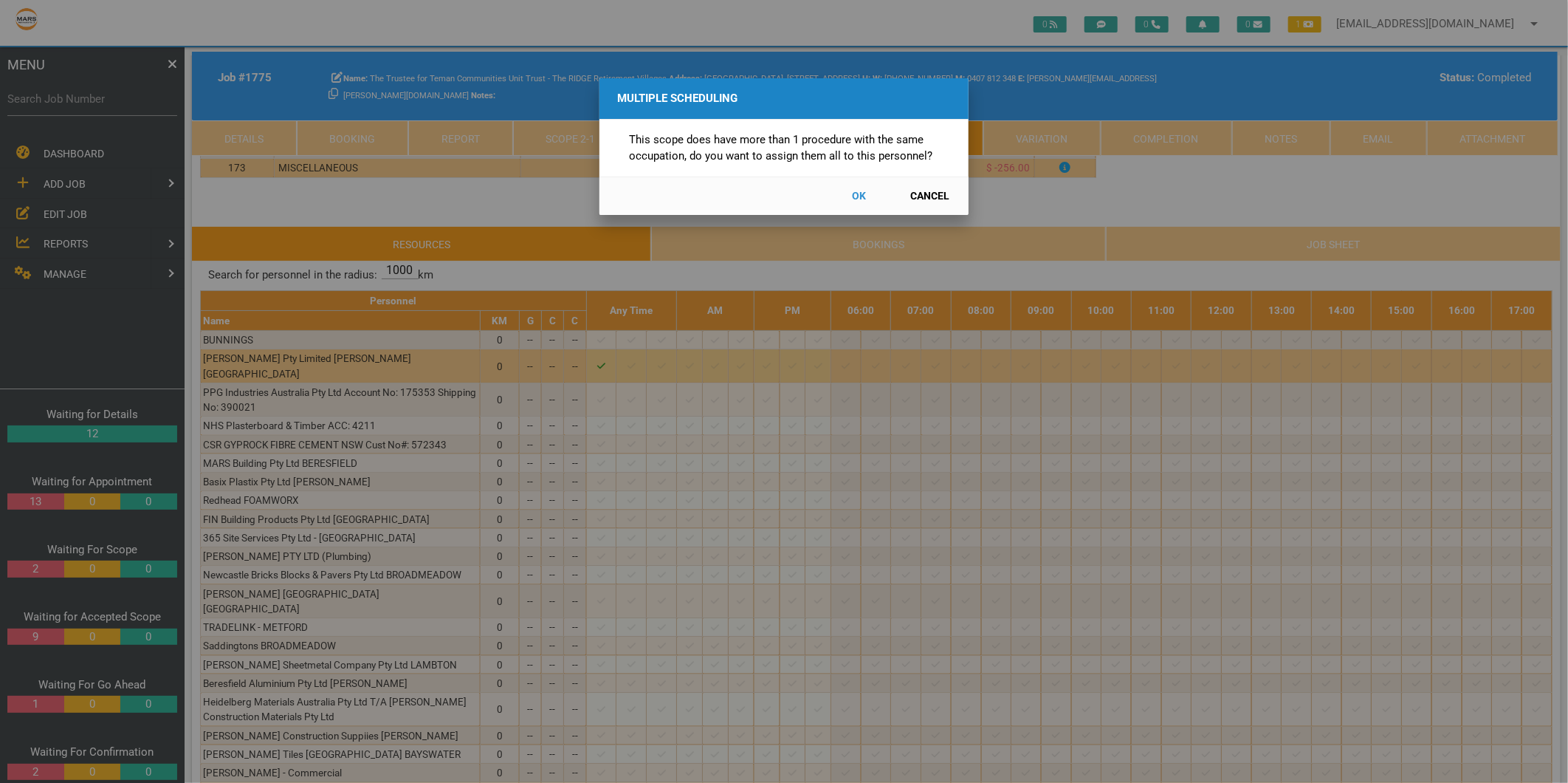
click at [929, 189] on button "Cancel" at bounding box center [930, 196] width 65 height 26
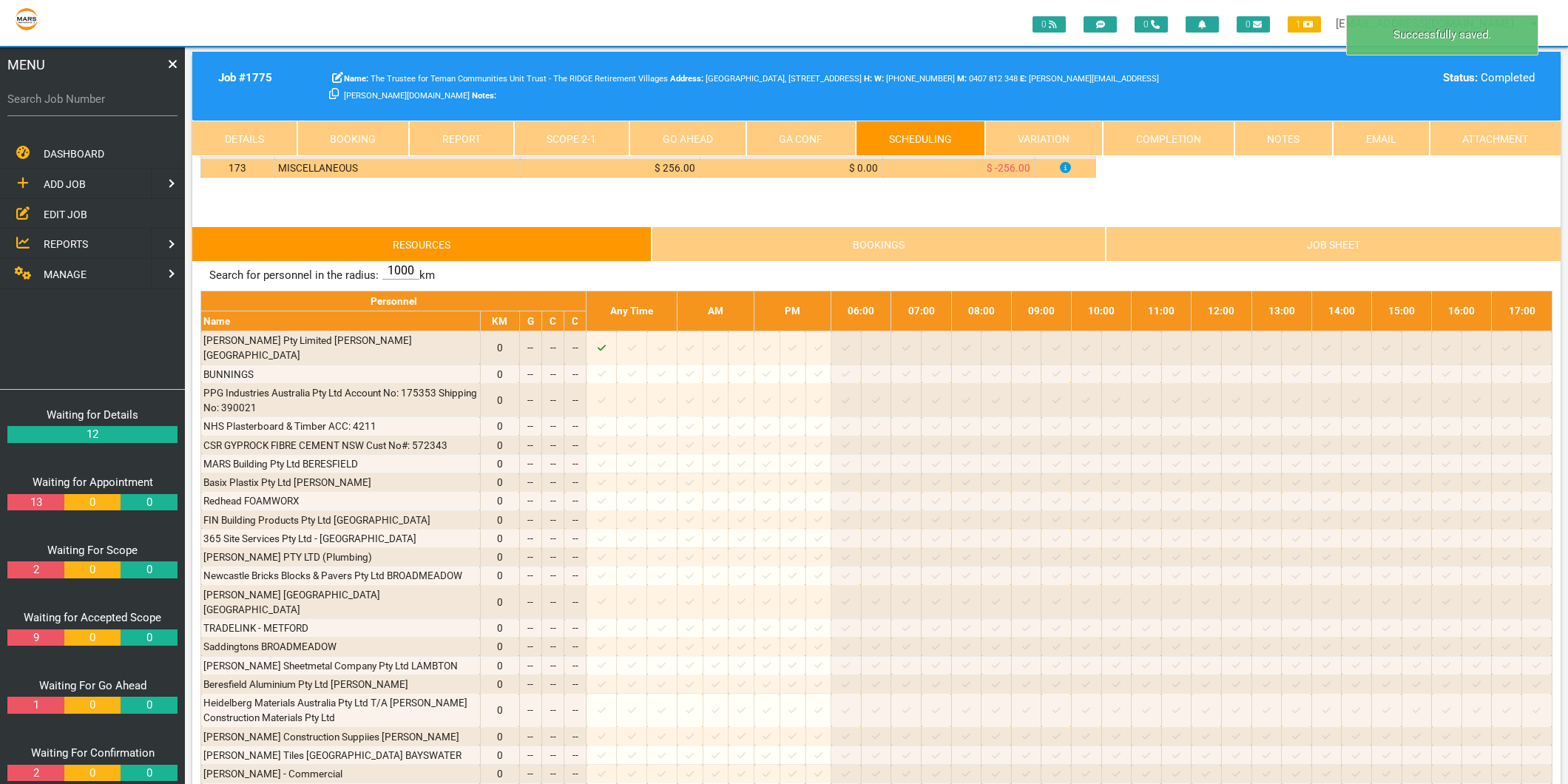
click at [559, 136] on link "Scope 2 - 1" at bounding box center [572, 138] width 116 height 35
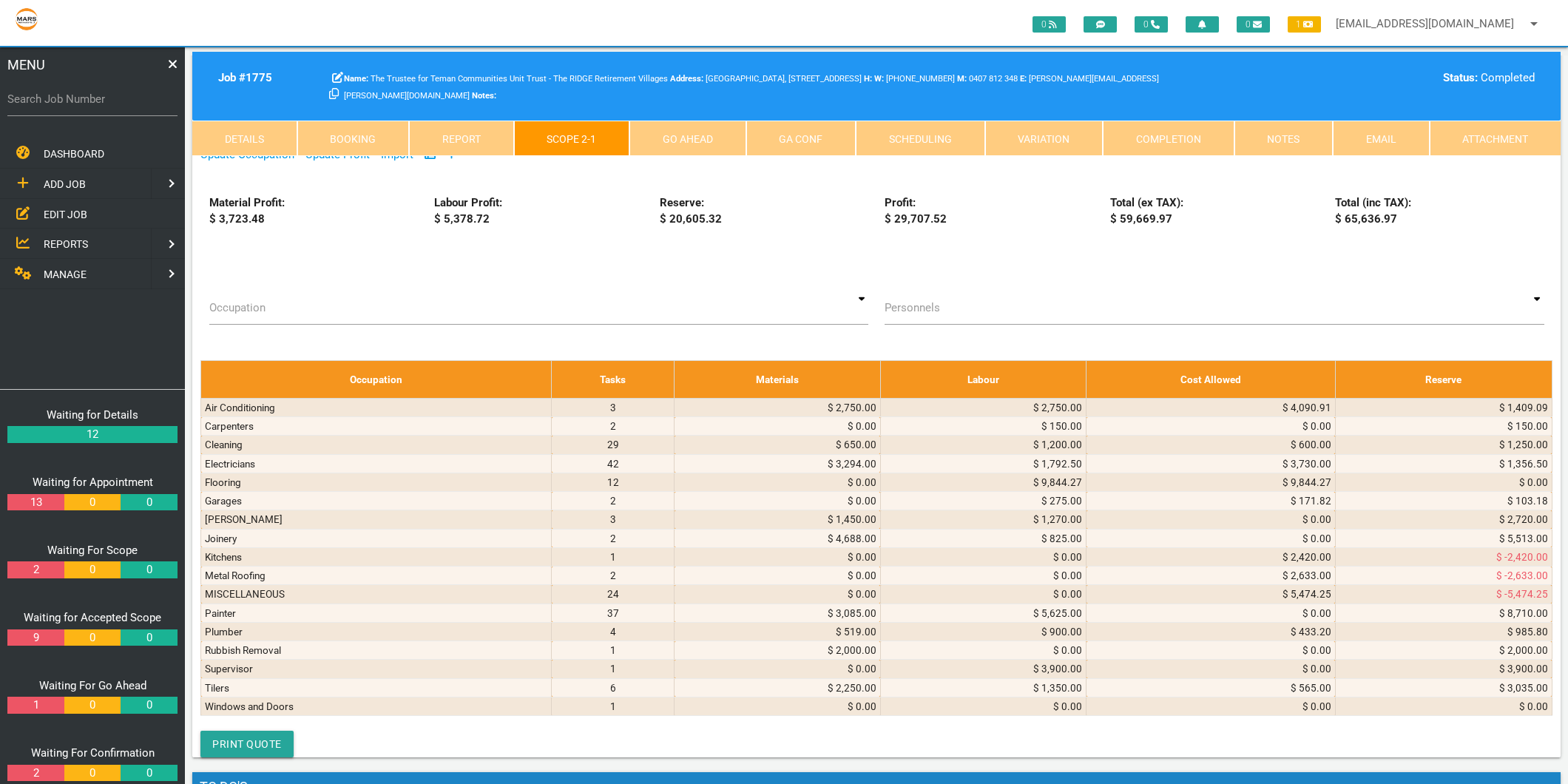
scroll to position [9041, 0]
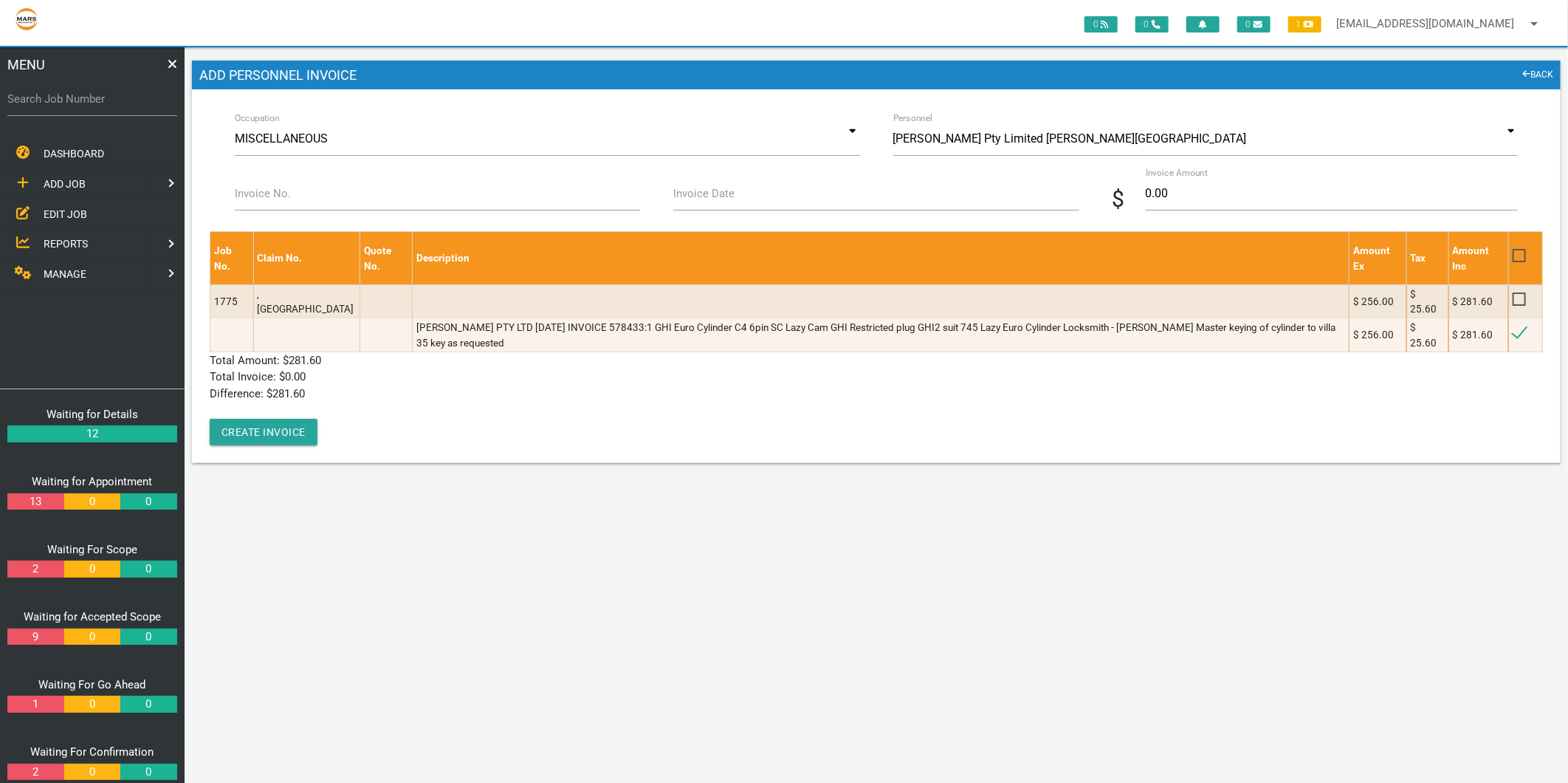
click at [248, 198] on label "Invoice No." at bounding box center [263, 194] width 56 height 17
click at [248, 198] on input "Invoice No." at bounding box center [438, 193] width 405 height 34
type input "578433:1"
click at [721, 194] on label "Invoice Date" at bounding box center [704, 194] width 61 height 17
click at [721, 194] on input "Invoice Date" at bounding box center [876, 193] width 405 height 34
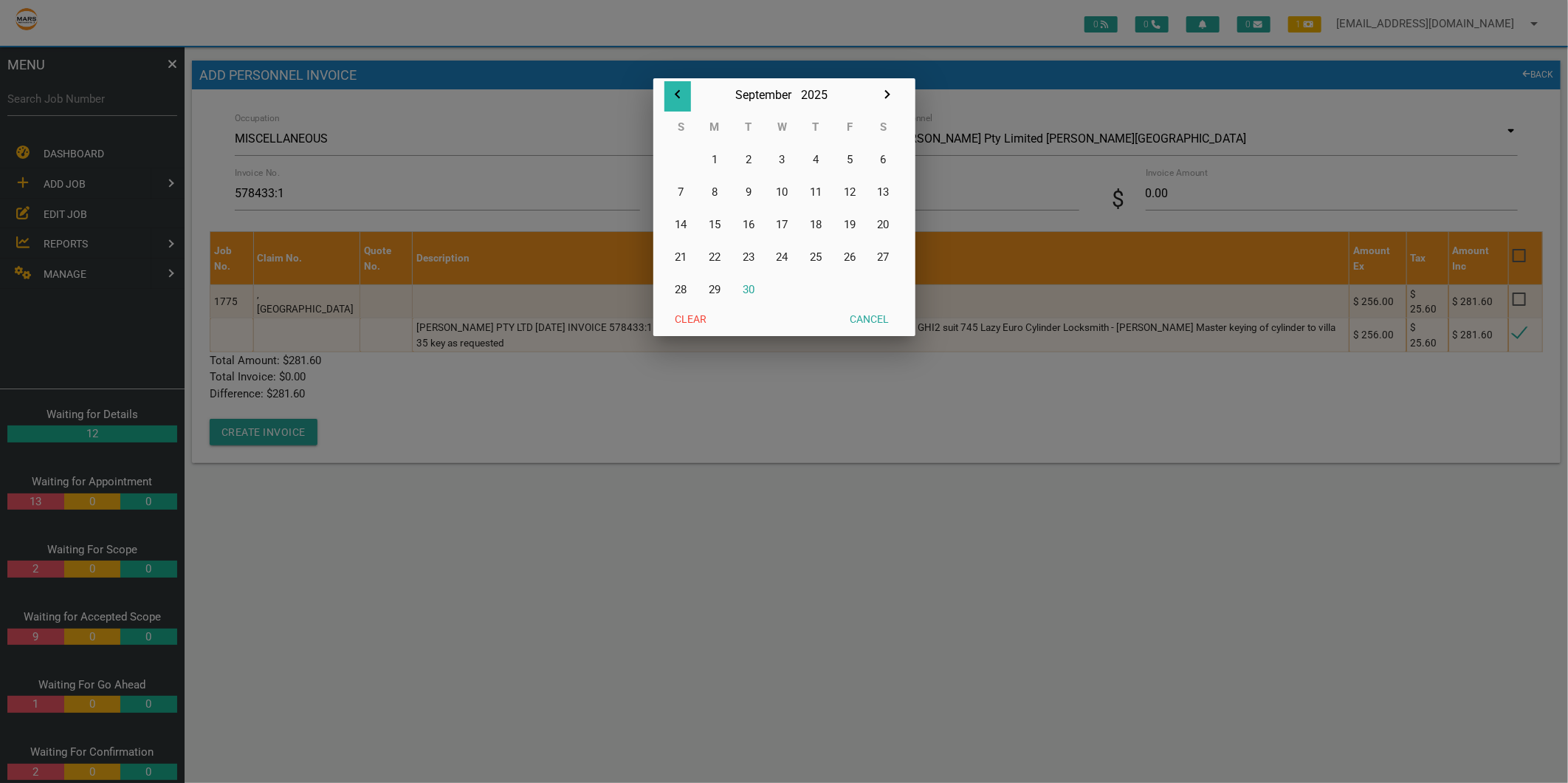
click at [676, 98] on icon "button" at bounding box center [678, 94] width 18 height 18
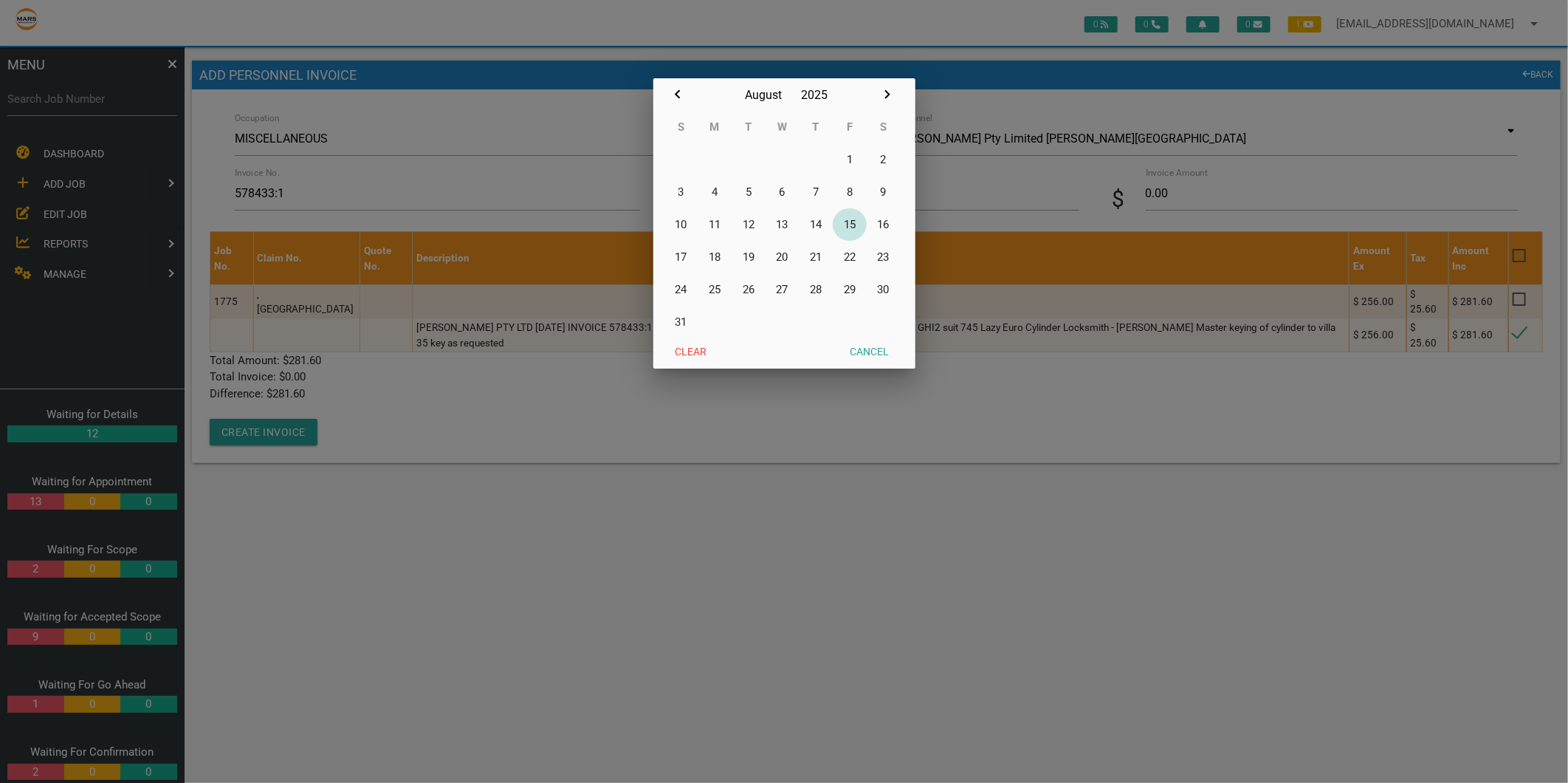
click at [845, 227] on button "15" at bounding box center [849, 224] width 34 height 32
type input "[DATE]"
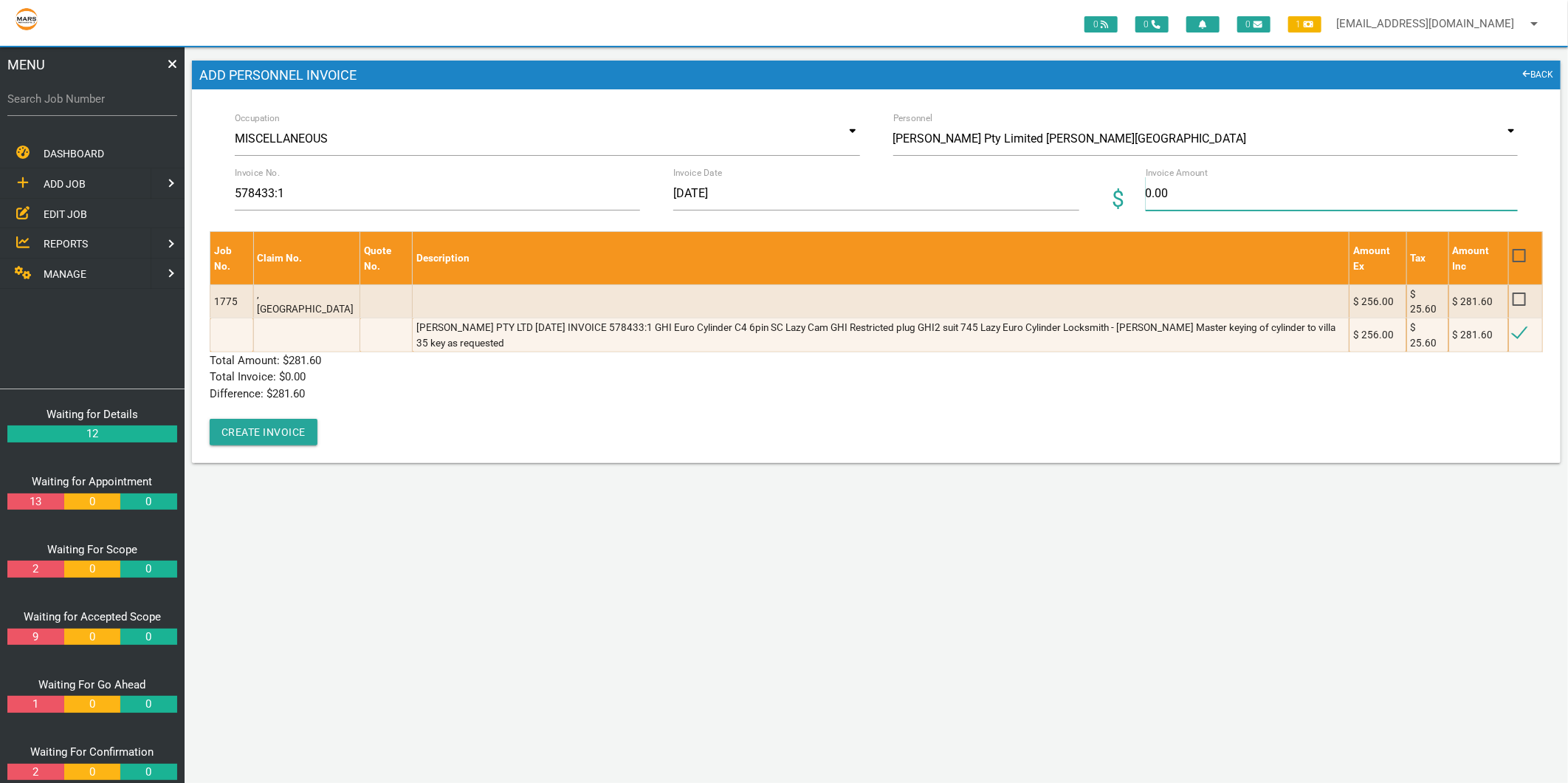
click at [1191, 195] on input "0.00" at bounding box center [1332, 193] width 372 height 34
type input "281.60"
click at [416, 410] on div "Job No. Claim No. Quote No. Description Amount Ex Tax Amount Inc 1775 ,[GEOGRAP…" at bounding box center [876, 338] width 1333 height 214
click at [270, 430] on button "Create Invoice" at bounding box center [263, 433] width 108 height 27
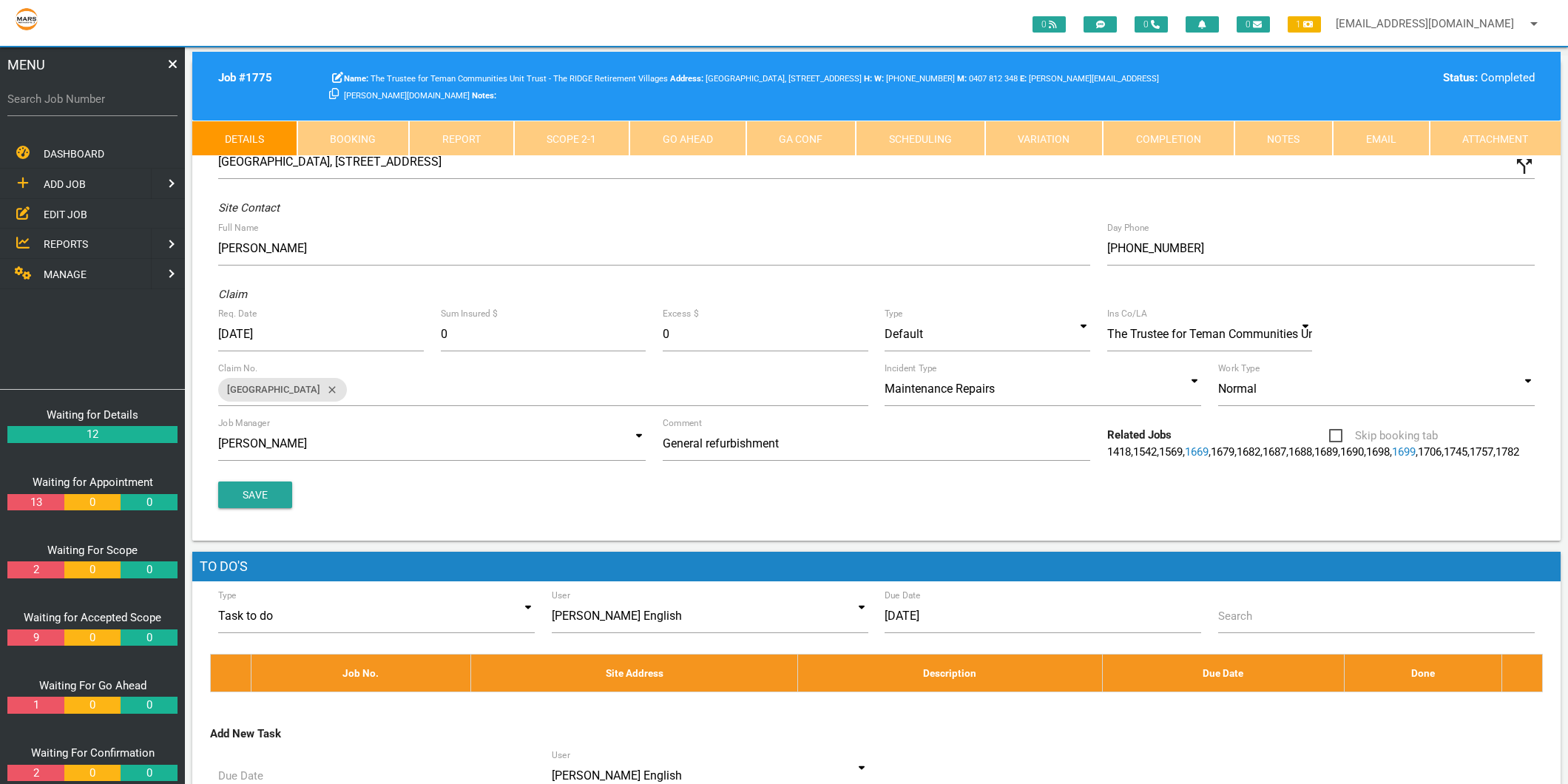
click at [79, 268] on span "MANAGE" at bounding box center [64, 274] width 43 height 12
click at [90, 184] on span "PERSONNEL" at bounding box center [73, 184] width 59 height 12
click at [84, 210] on span "EDIT PERSONNEL" at bounding box center [85, 214] width 83 height 12
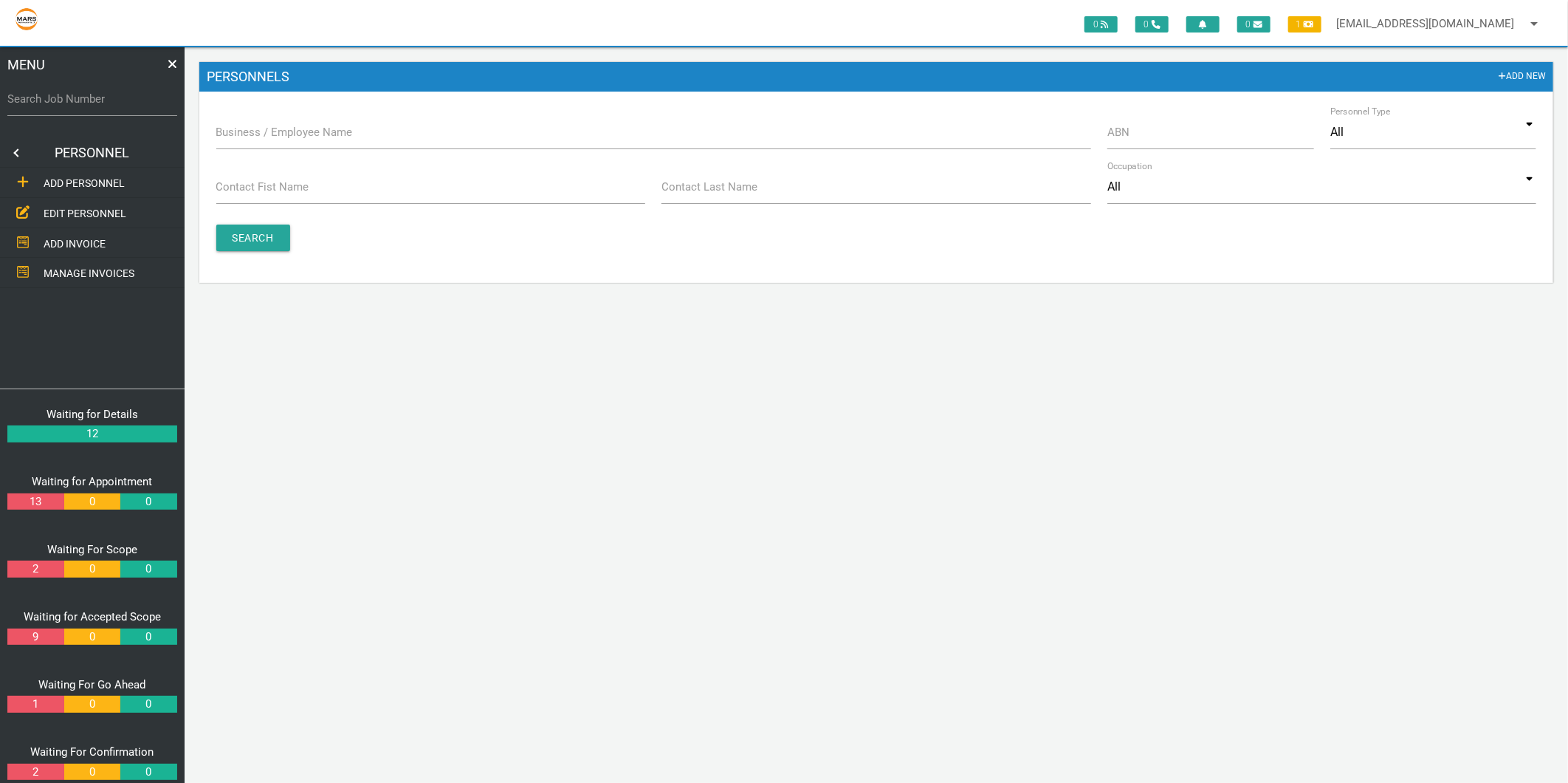
click at [266, 133] on label "Business / Employee Name" at bounding box center [284, 132] width 137 height 17
click at [260, 135] on label "Business / Employee Name" at bounding box center [284, 132] width 137 height 17
click at [260, 135] on input "Business / Employee Name" at bounding box center [653, 132] width 875 height 34
type input "edden"
click at [261, 230] on input "Search" at bounding box center [253, 238] width 74 height 27
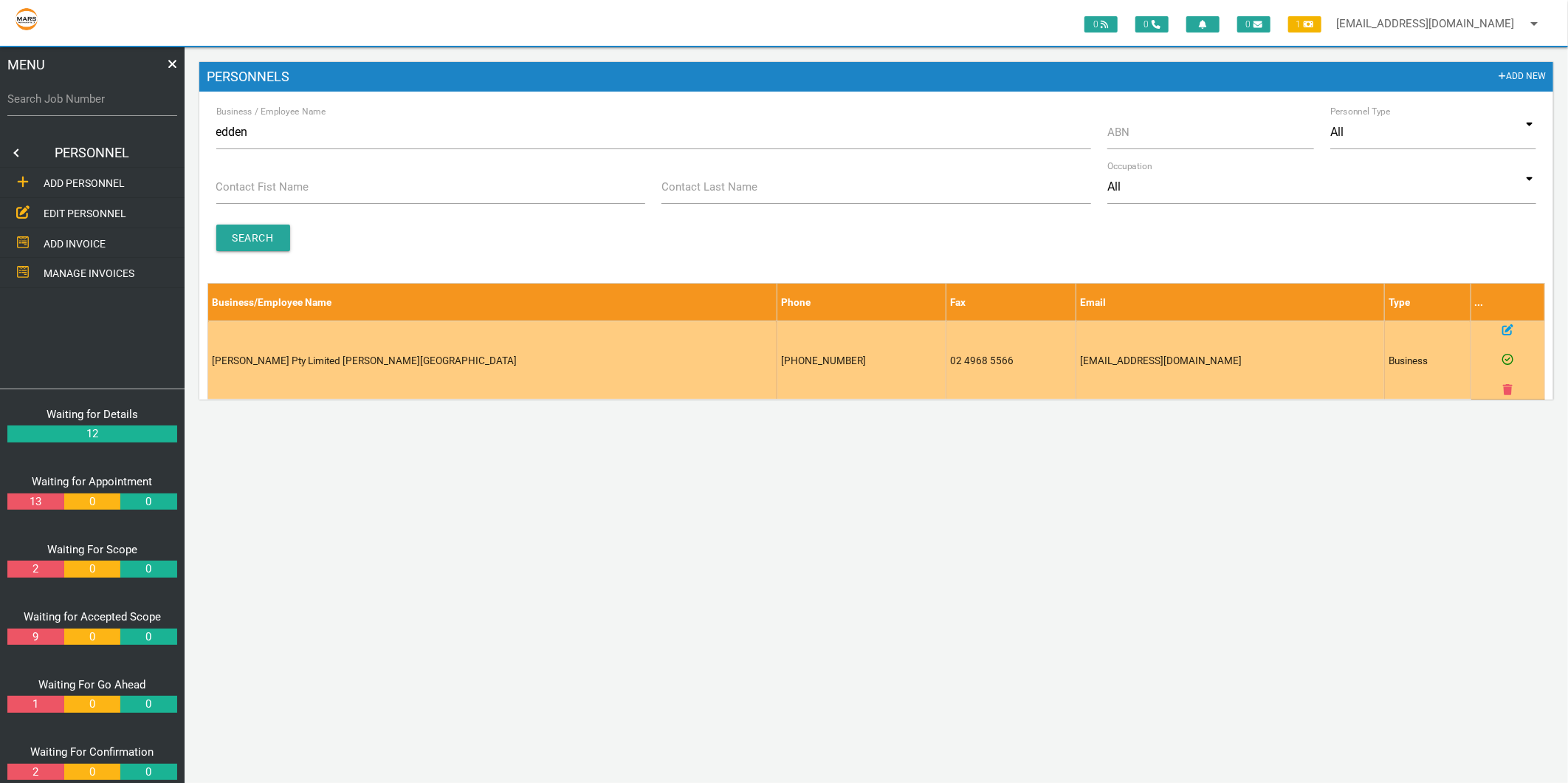
click at [1510, 328] on icon at bounding box center [1507, 329] width 11 height 11
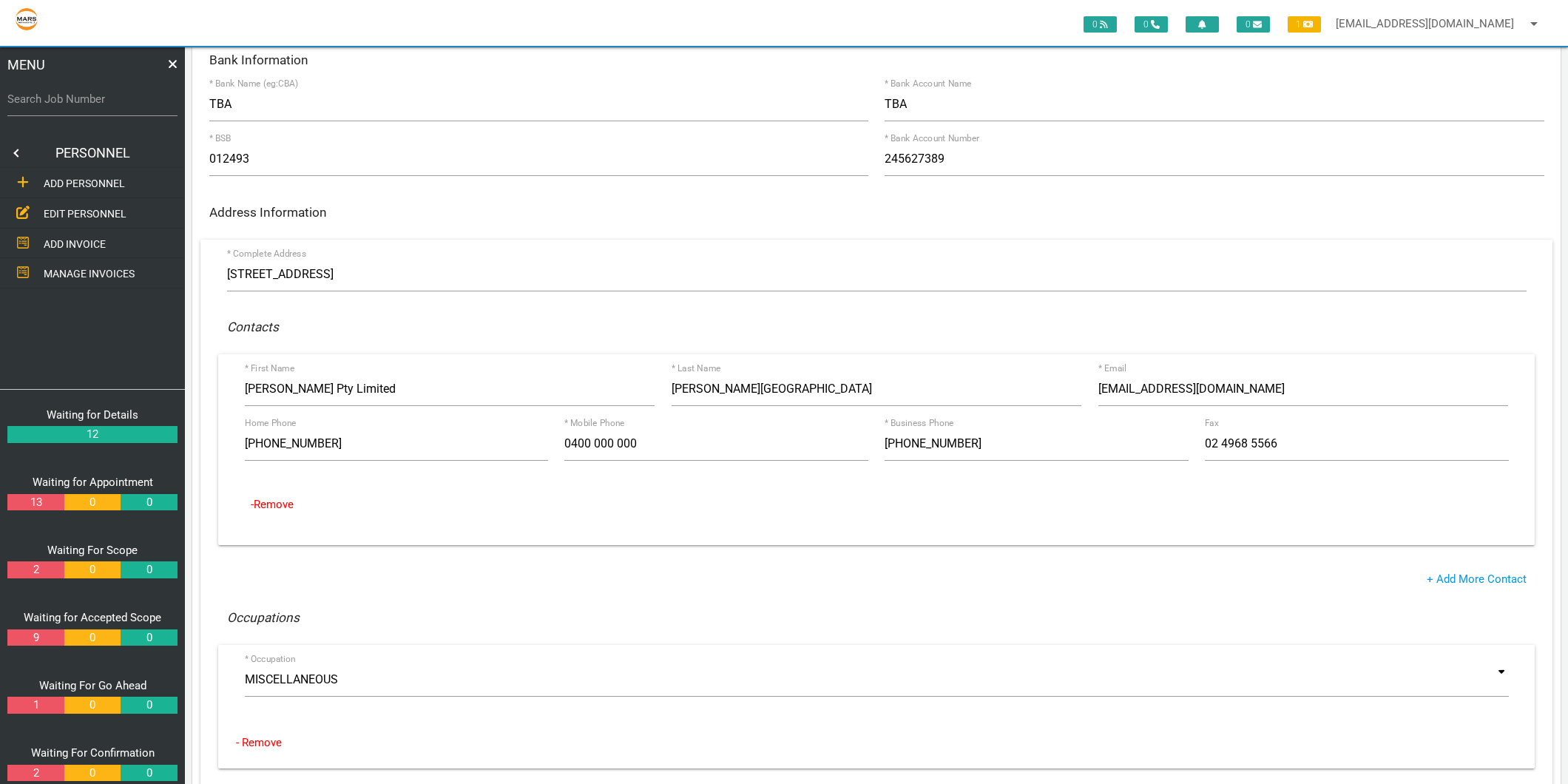
scroll to position [247, 0]
